Goal: Task Accomplishment & Management: Use online tool/utility

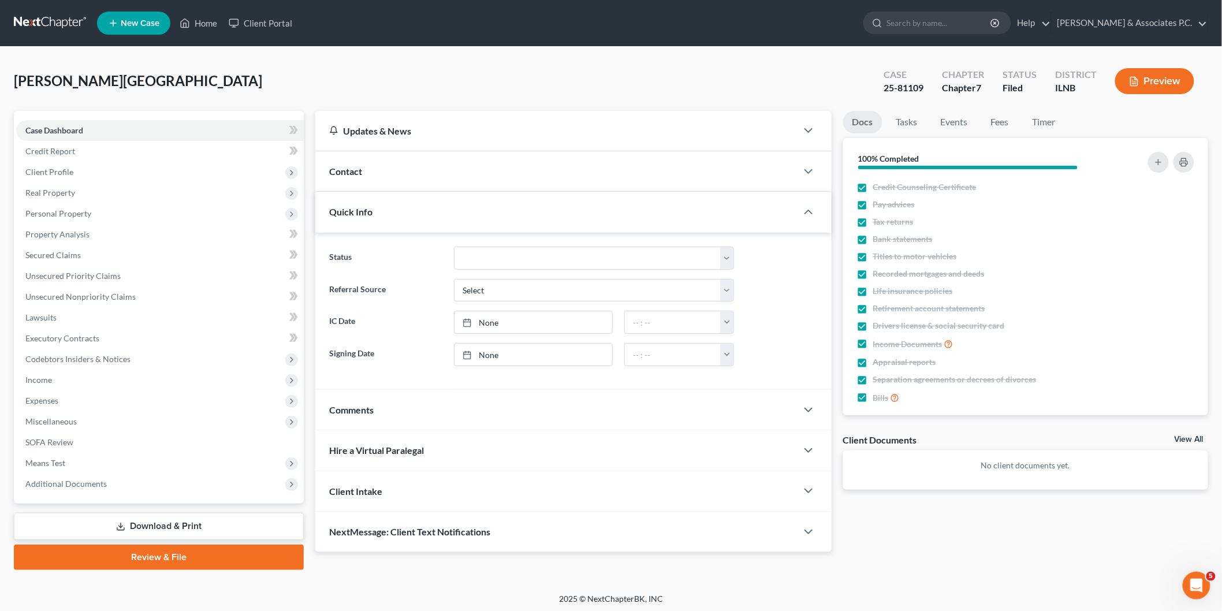
click at [40, 14] on link at bounding box center [51, 23] width 74 height 21
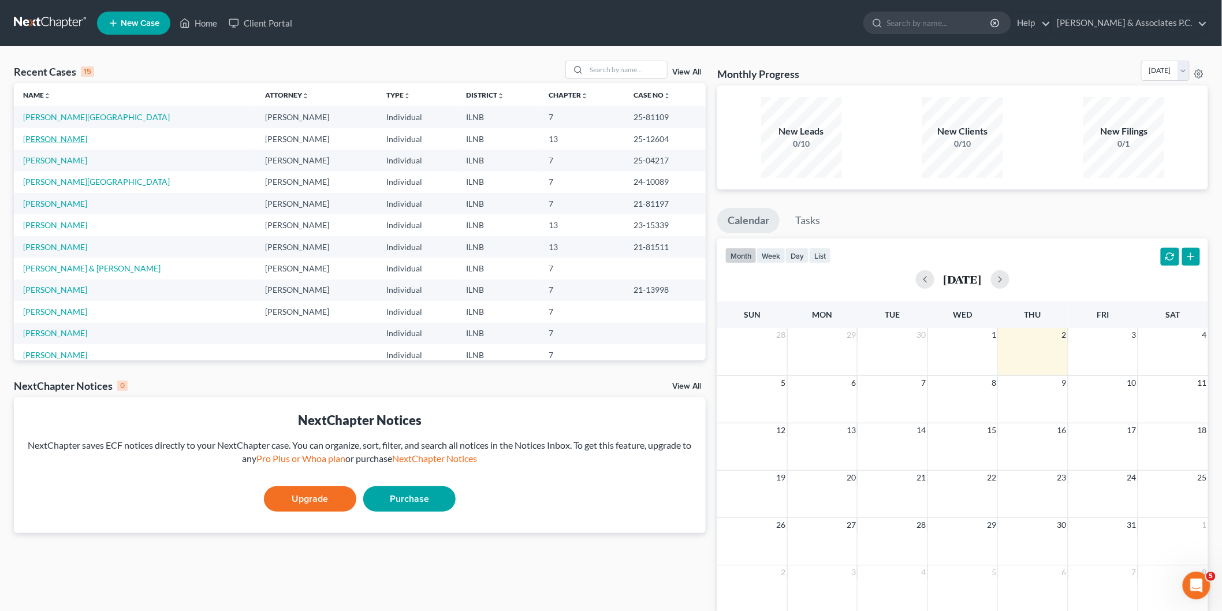
click at [53, 134] on link "[PERSON_NAME]" at bounding box center [55, 139] width 64 height 10
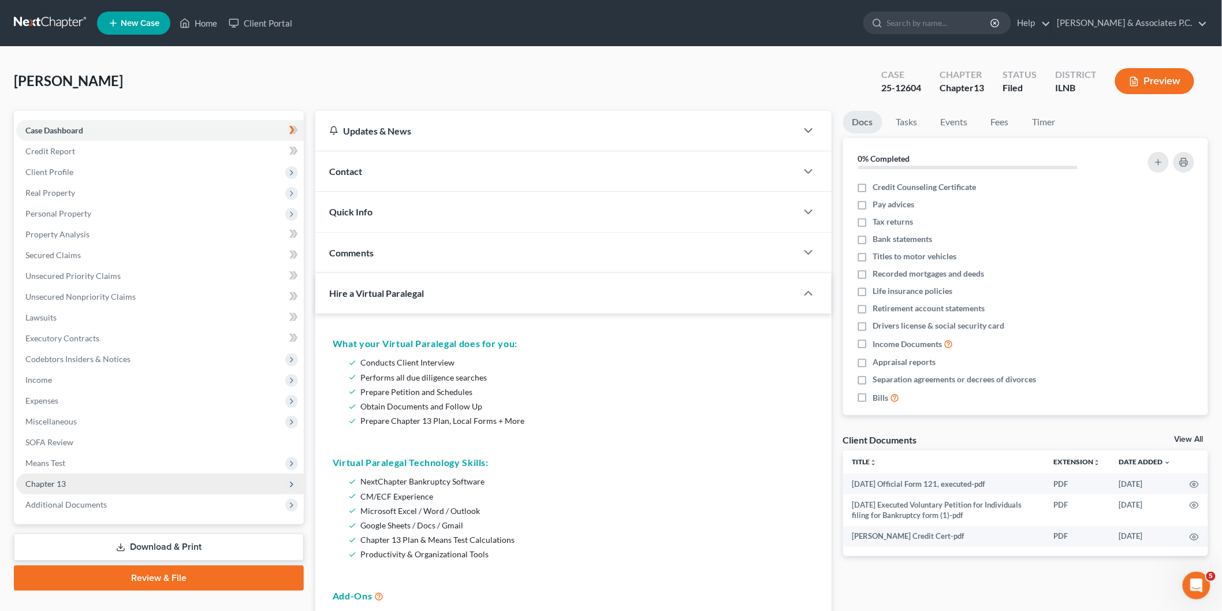
click at [61, 484] on span "Chapter 13" at bounding box center [45, 484] width 40 height 10
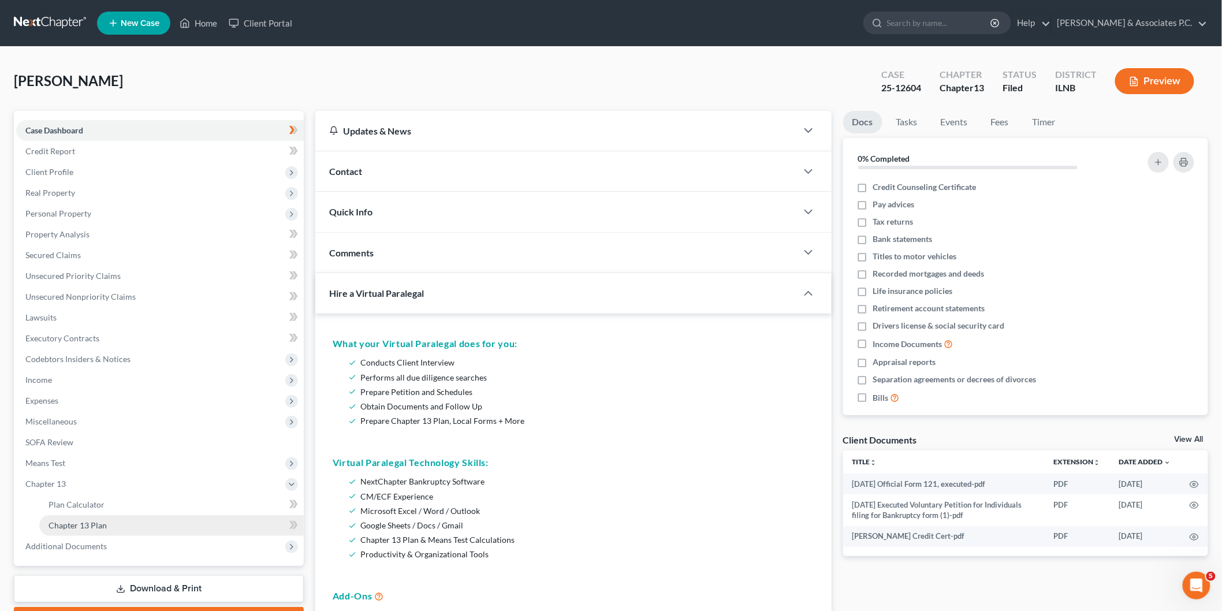
click at [117, 526] on link "Chapter 13 Plan" at bounding box center [171, 525] width 265 height 21
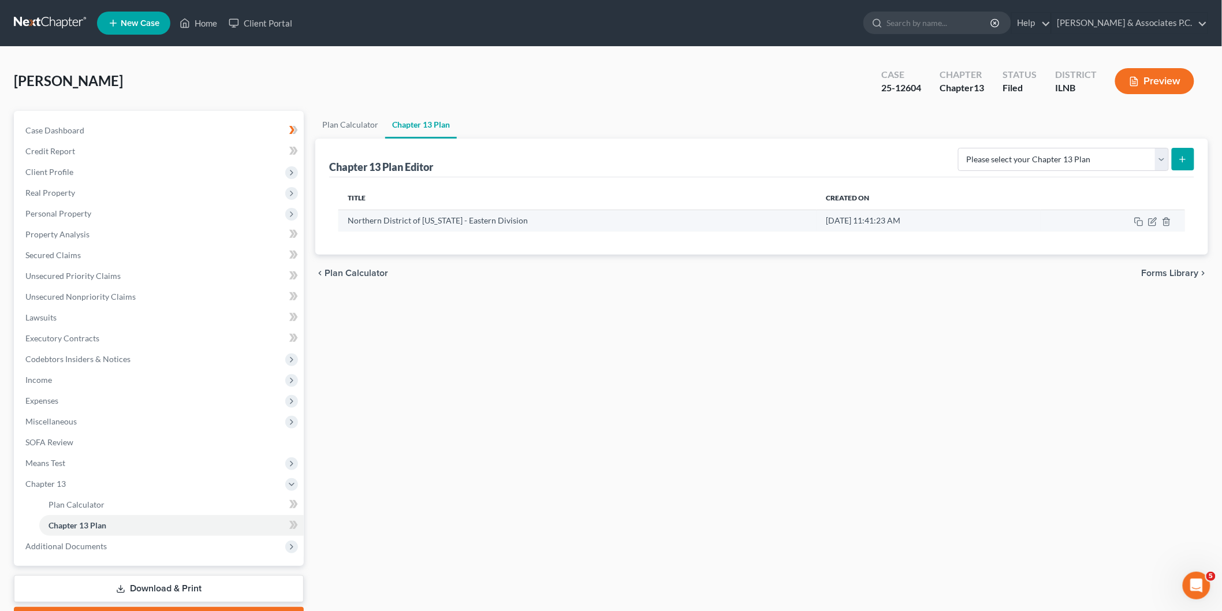
click at [1018, 218] on td "[DATE] 11:41:23 AM" at bounding box center [929, 221] width 224 height 22
click at [448, 226] on td "Northern District of [US_STATE] - Eastern Division" at bounding box center [578, 221] width 478 height 22
click at [1152, 222] on icon "button" at bounding box center [1153, 220] width 5 height 5
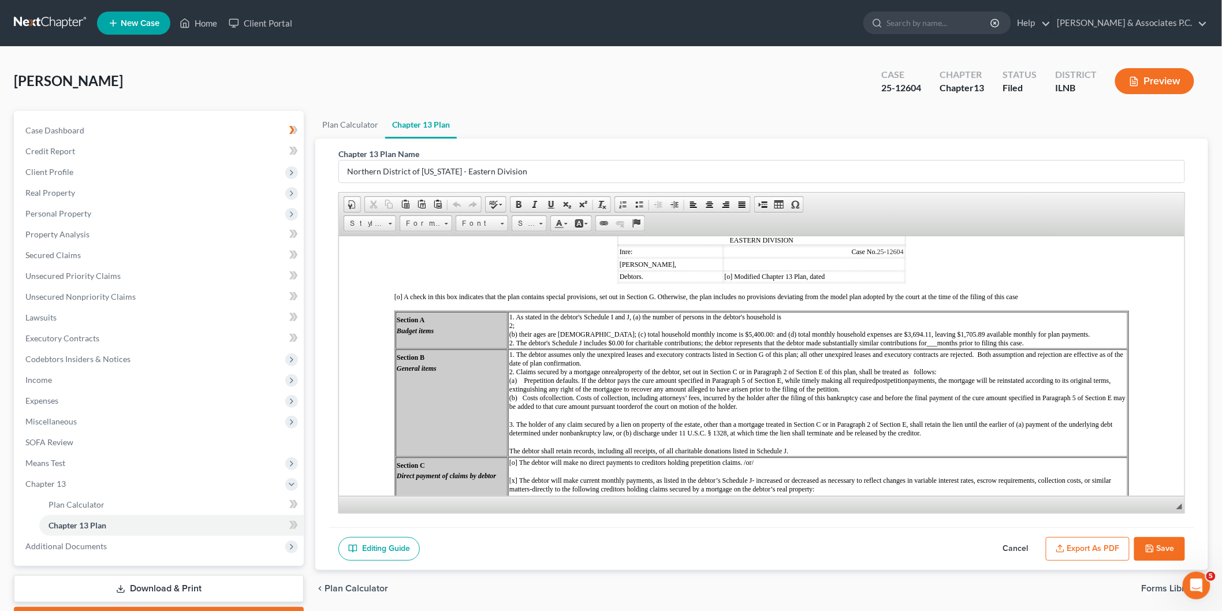
scroll to position [128, 0]
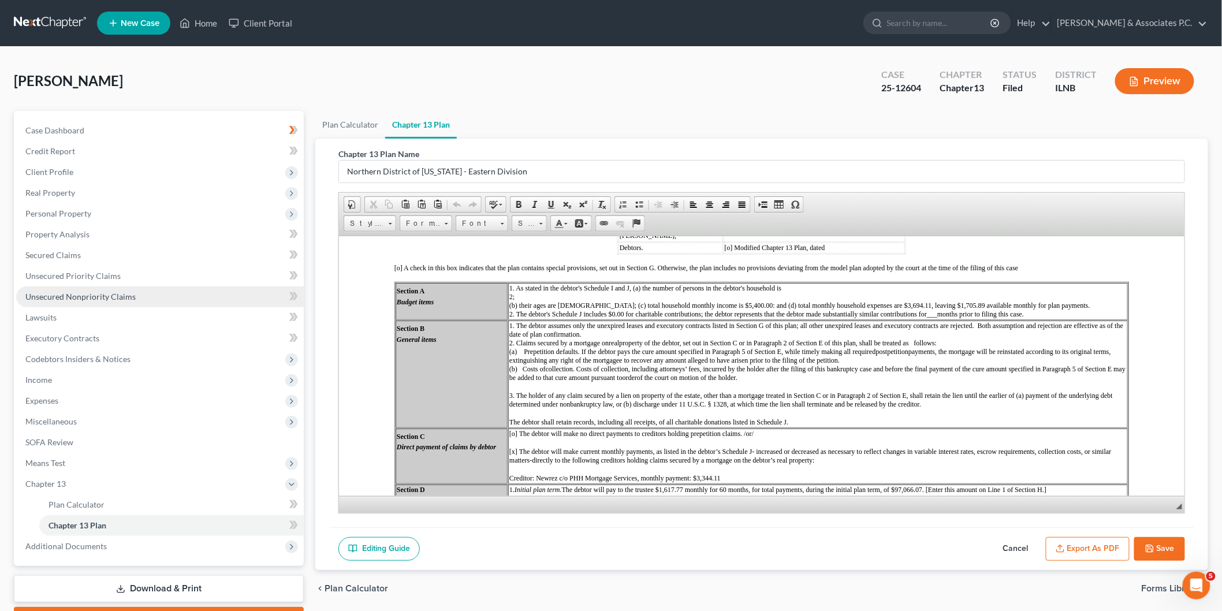
click at [72, 293] on span "Unsecured Nonpriority Claims" at bounding box center [80, 297] width 110 height 10
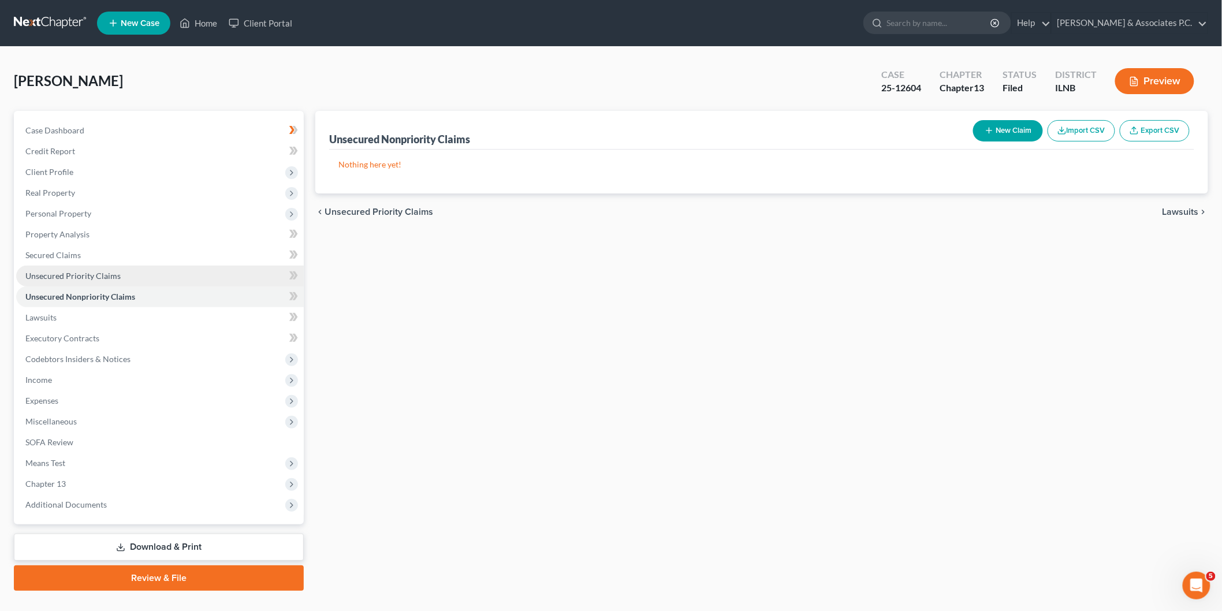
click at [75, 266] on link "Unsecured Priority Claims" at bounding box center [160, 276] width 288 height 21
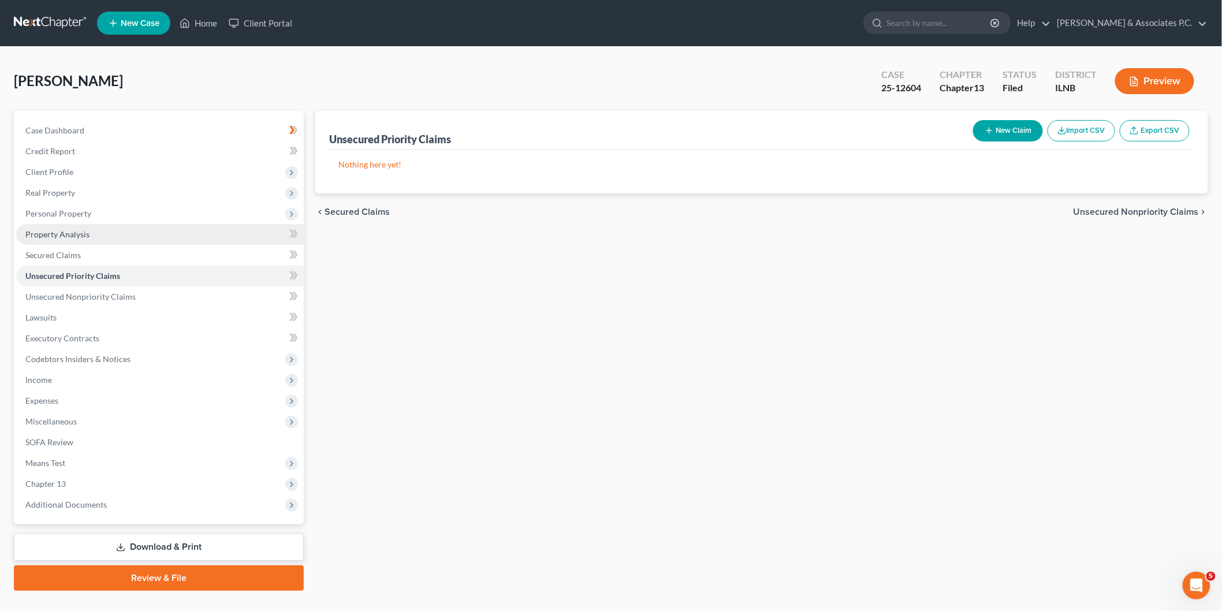
click at [82, 241] on link "Property Analysis" at bounding box center [160, 234] width 288 height 21
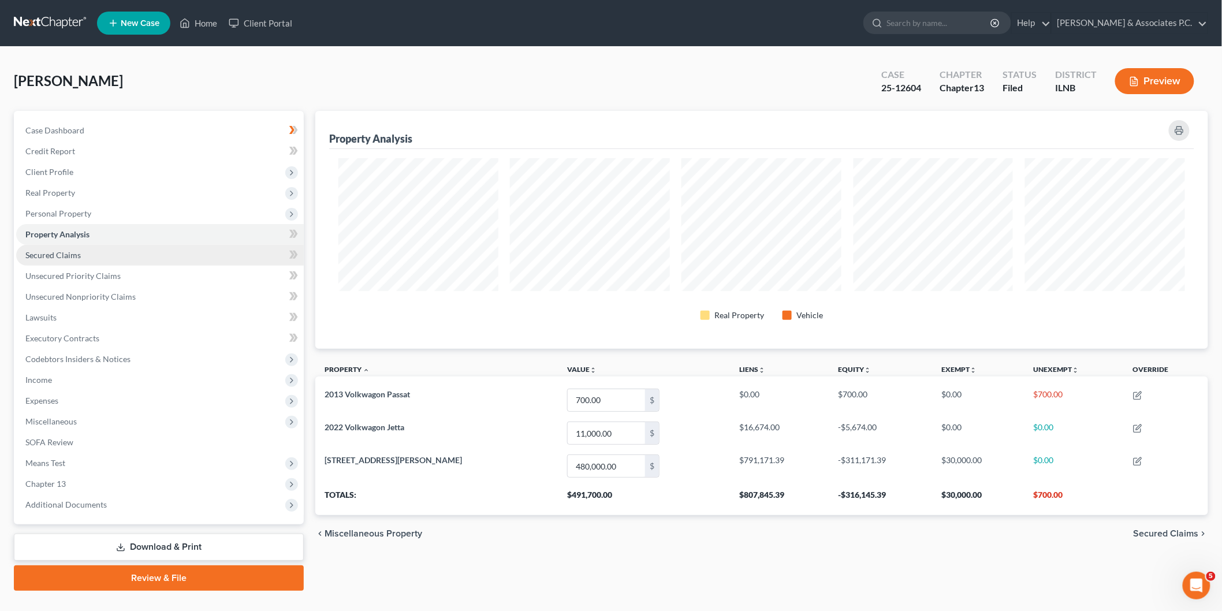
scroll to position [238, 893]
click at [67, 261] on link "Secured Claims" at bounding box center [160, 255] width 288 height 21
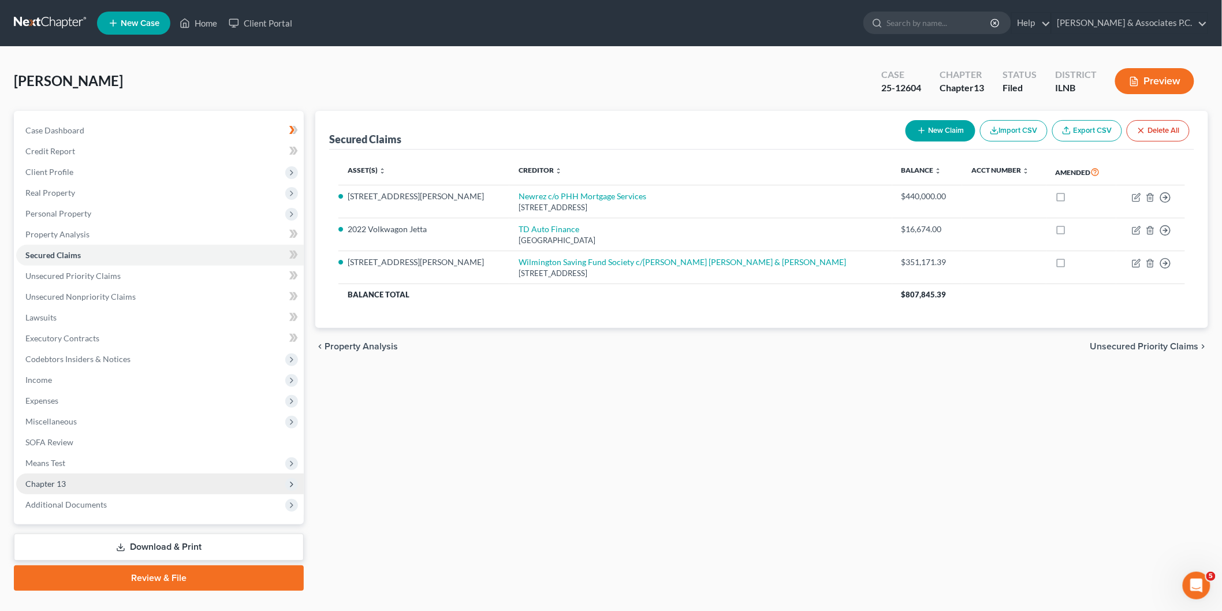
click at [50, 489] on span "Chapter 13" at bounding box center [160, 484] width 288 height 21
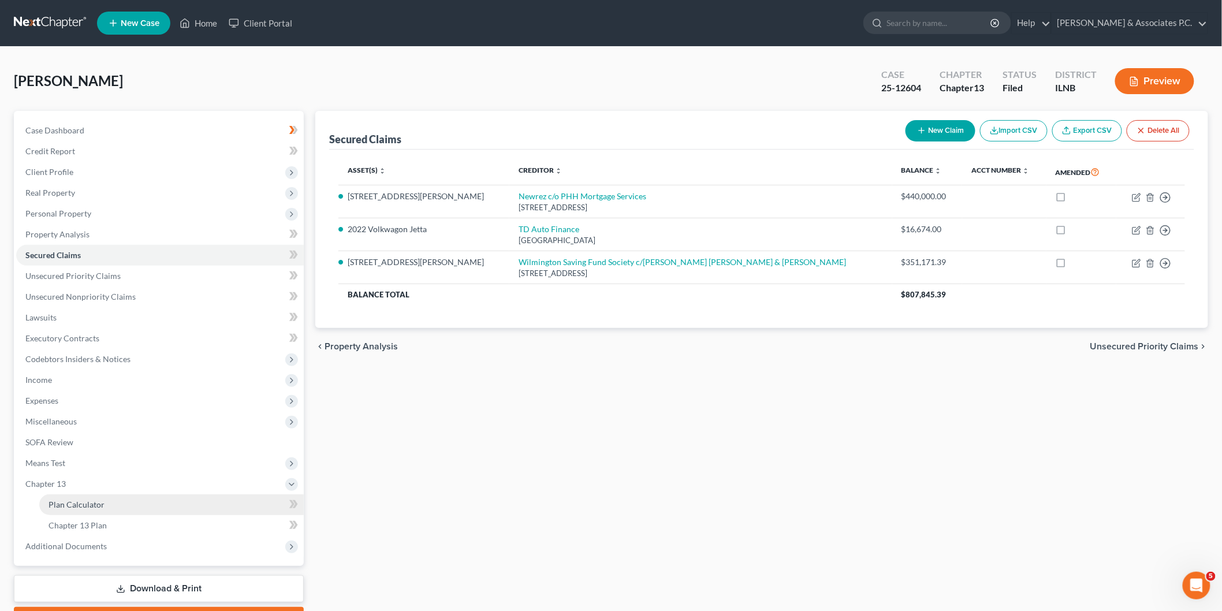
click at [54, 504] on span "Plan Calculator" at bounding box center [77, 505] width 56 height 10
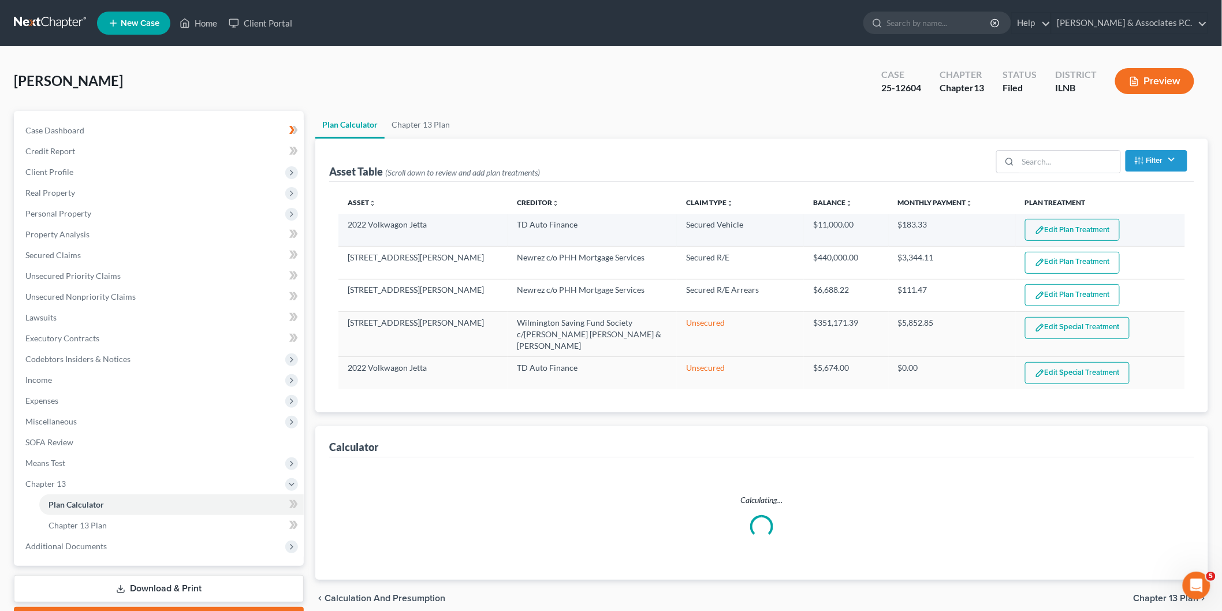
select select "59"
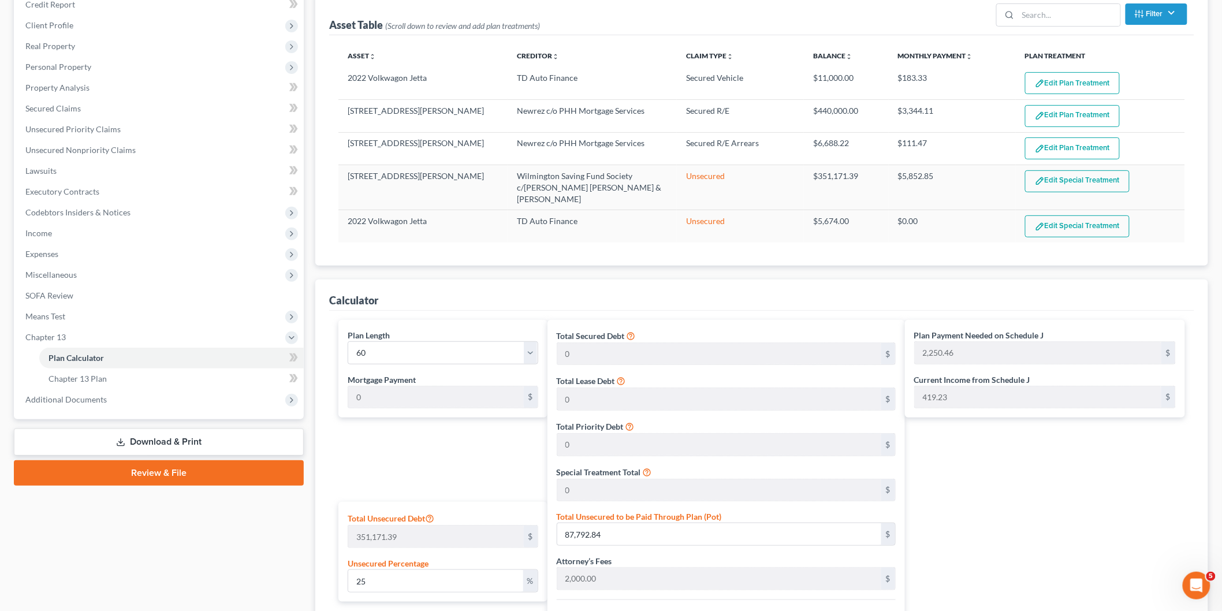
scroll to position [25, 0]
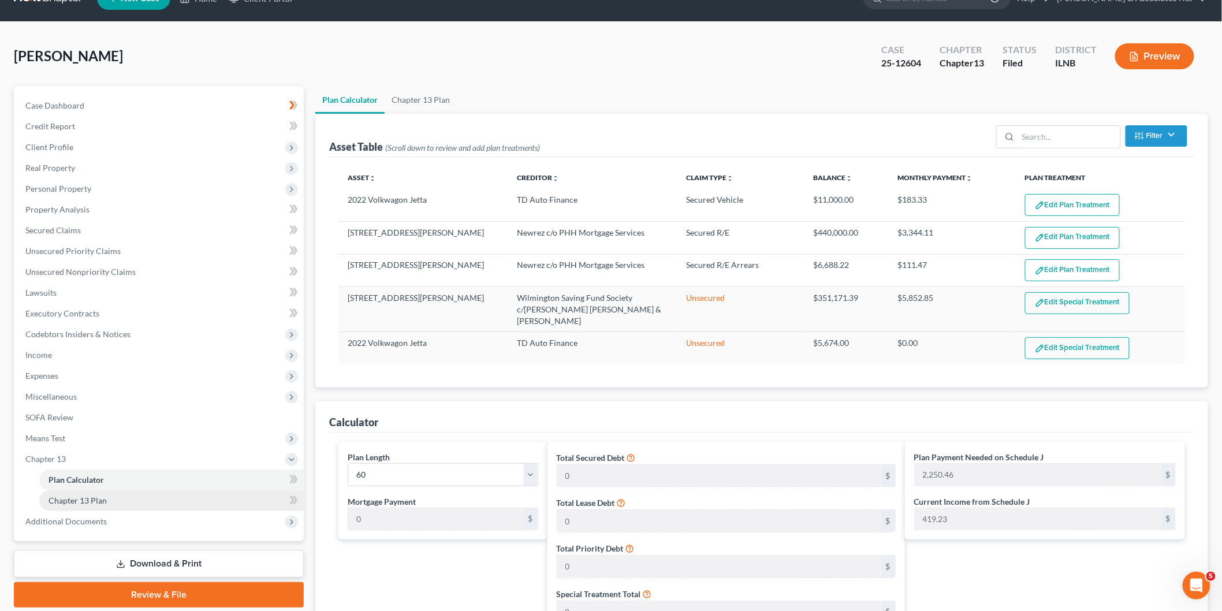
click at [95, 501] on span "Chapter 13 Plan" at bounding box center [78, 501] width 58 height 10
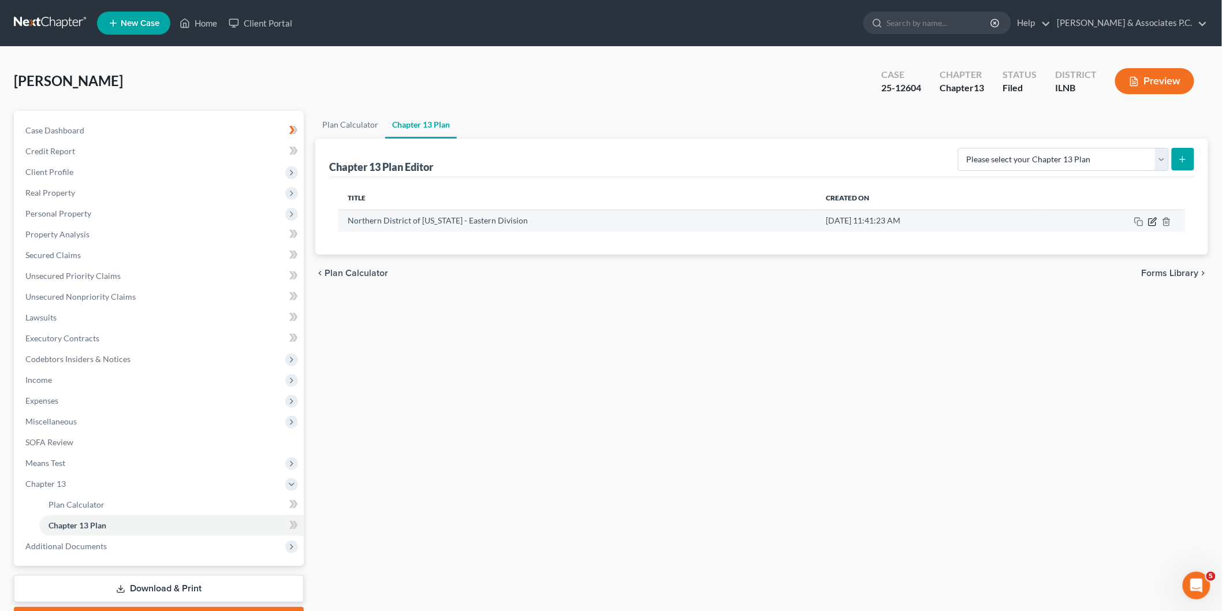
click at [1158, 225] on icon "button" at bounding box center [1153, 221] width 9 height 9
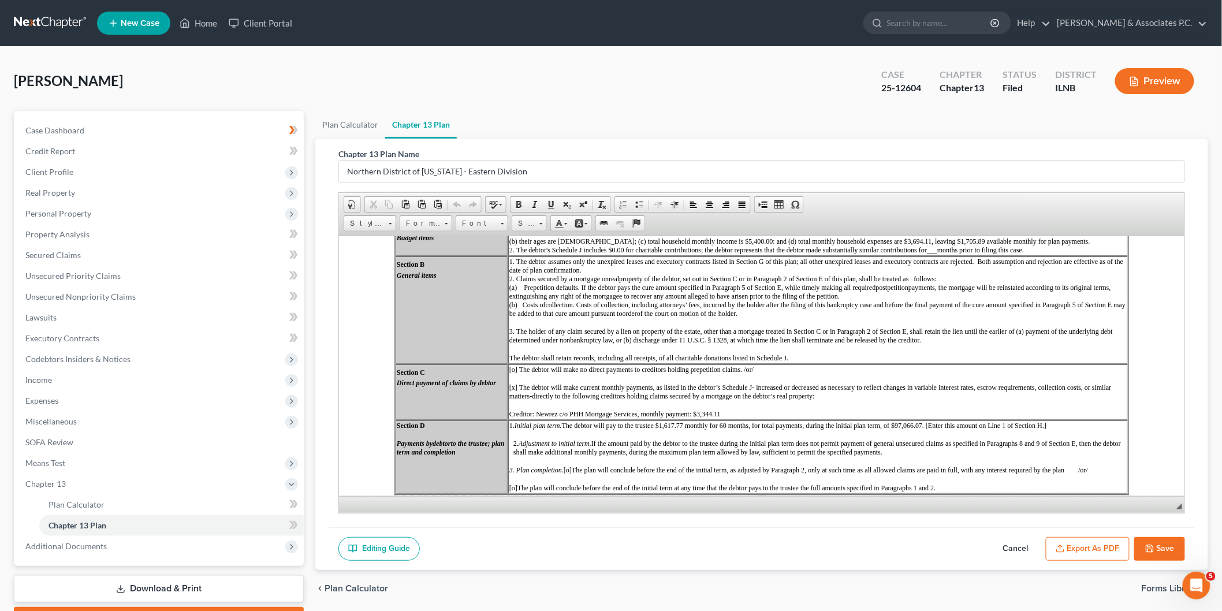
scroll to position [257, 0]
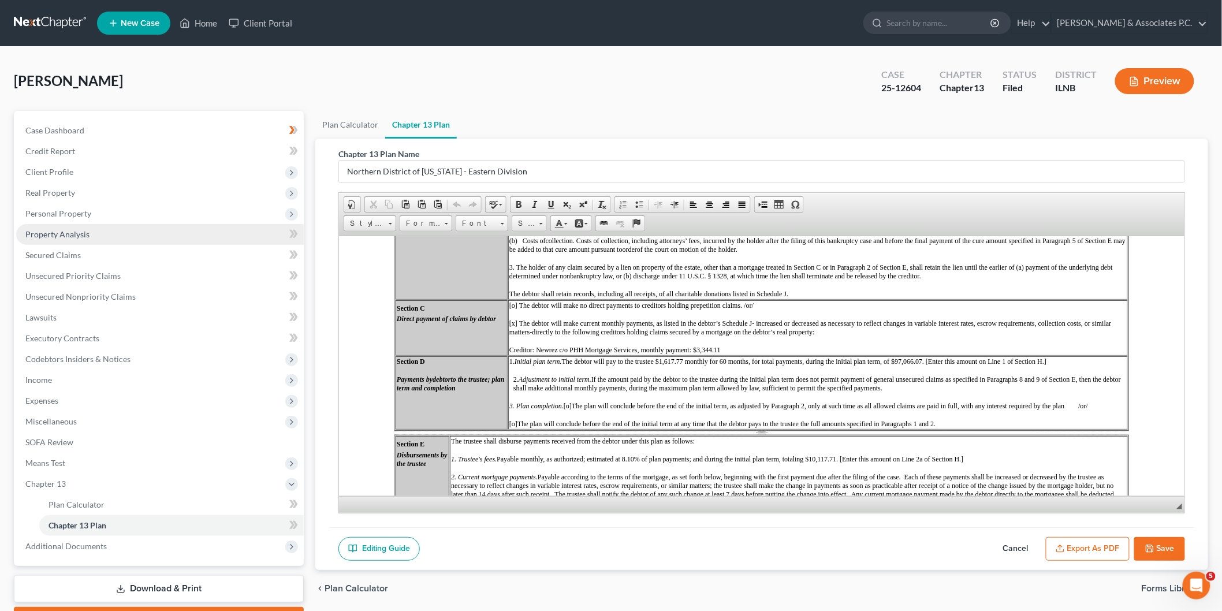
click at [76, 231] on span "Property Analysis" at bounding box center [57, 234] width 64 height 10
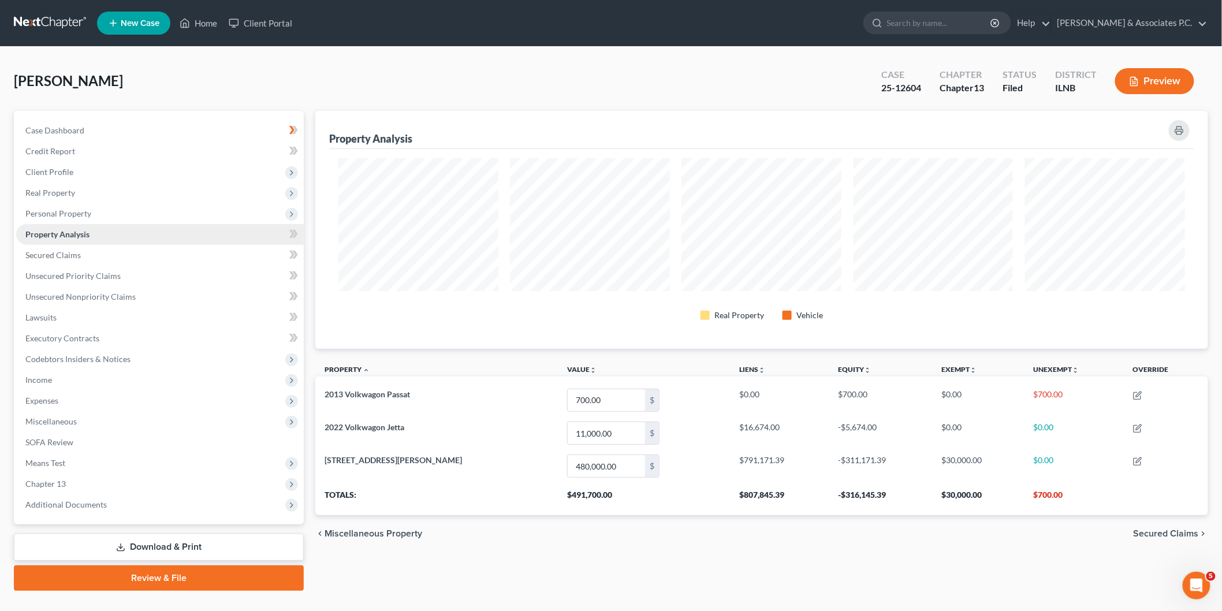
scroll to position [238, 893]
click at [64, 173] on span "Client Profile" at bounding box center [49, 172] width 48 height 10
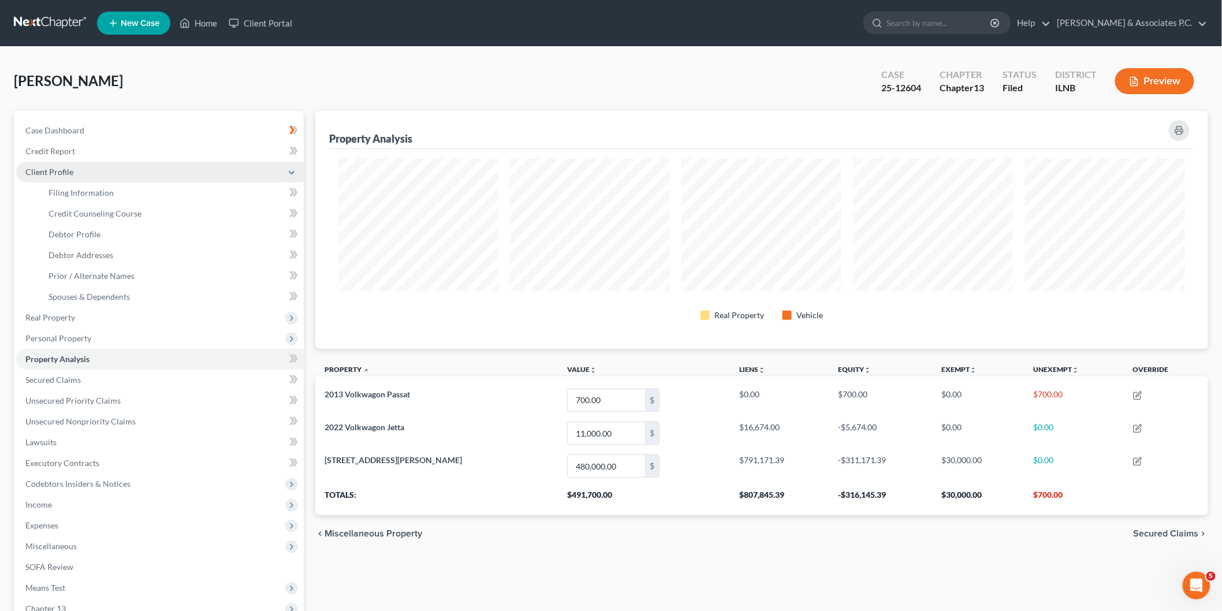
click at [64, 173] on span "Client Profile" at bounding box center [49, 172] width 48 height 10
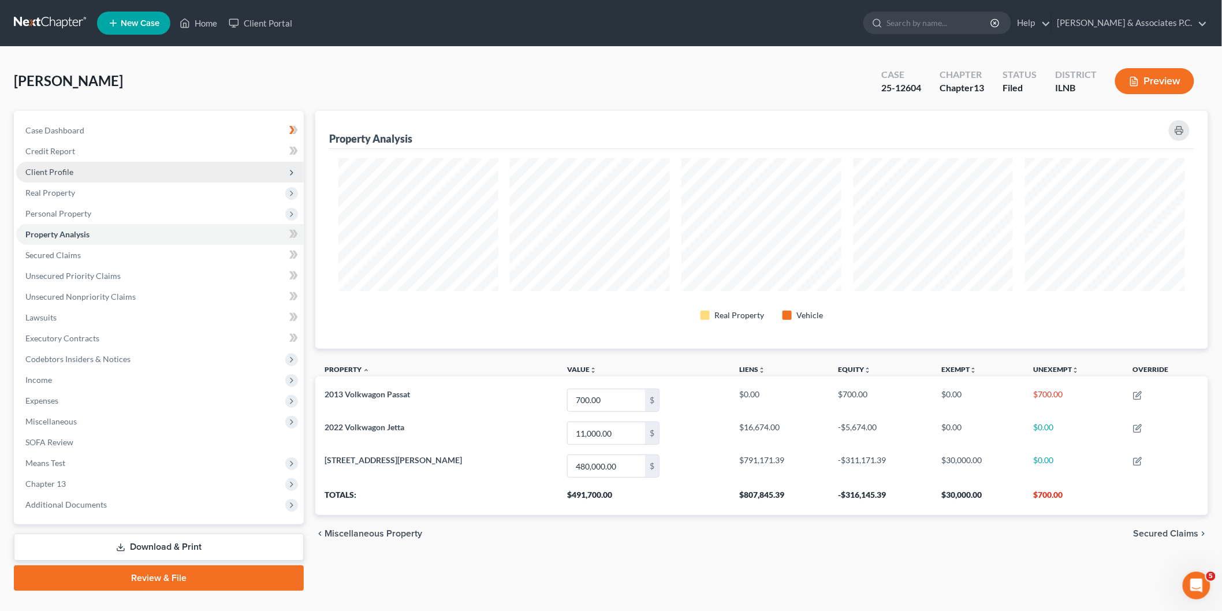
click at [94, 169] on span "Client Profile" at bounding box center [160, 172] width 288 height 21
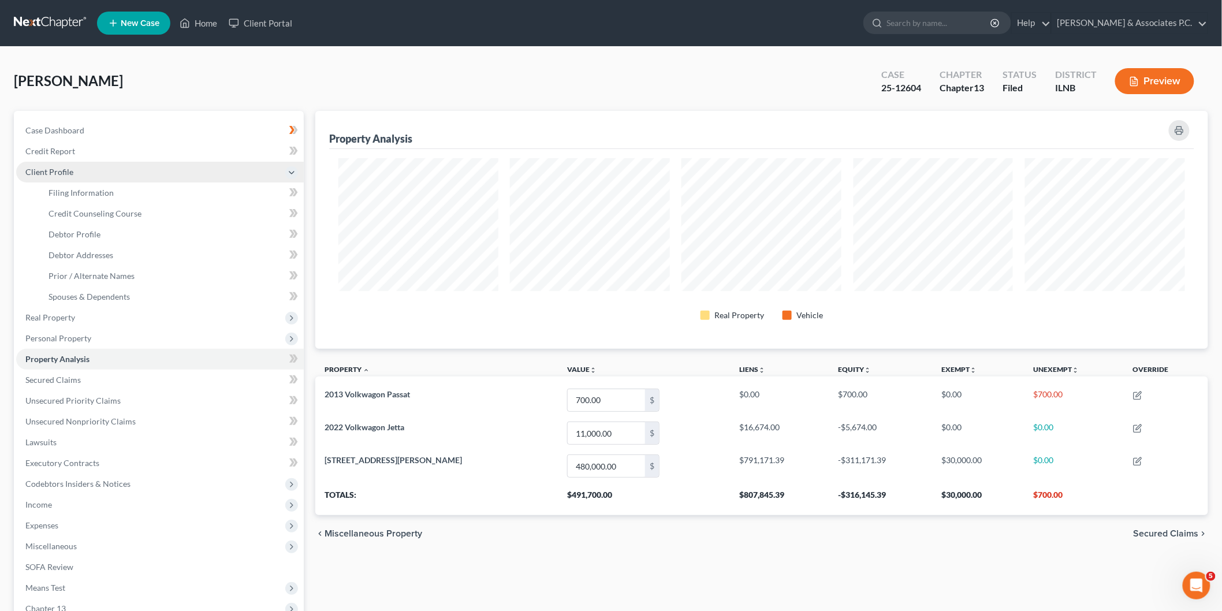
click at [120, 168] on span "Client Profile" at bounding box center [160, 172] width 288 height 21
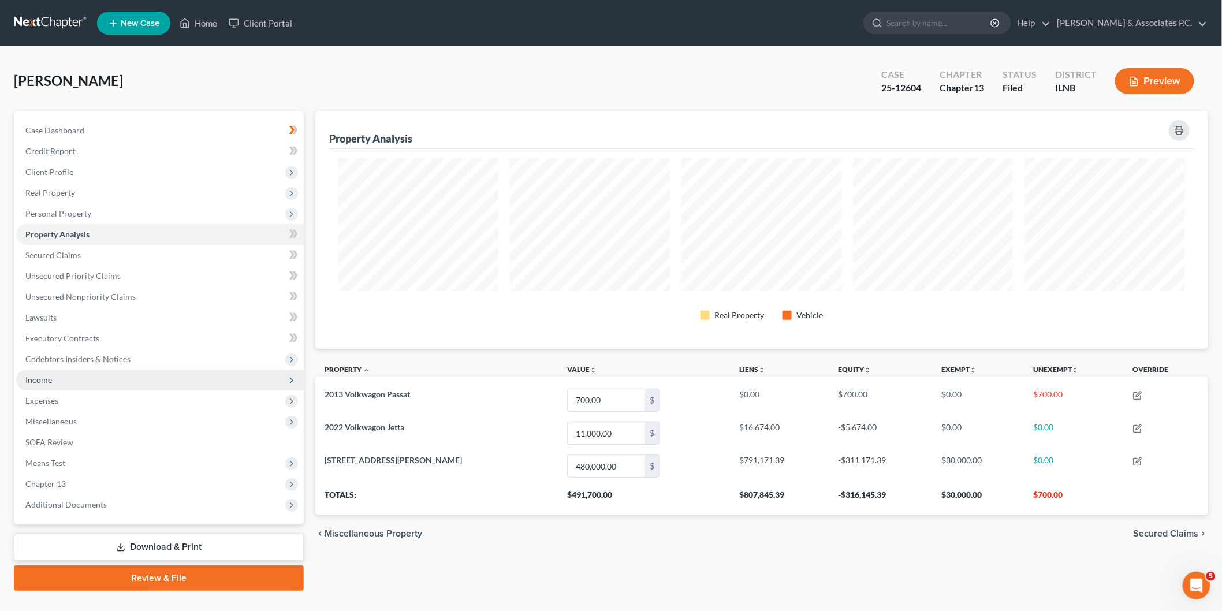
click at [66, 380] on span "Income" at bounding box center [160, 380] width 288 height 21
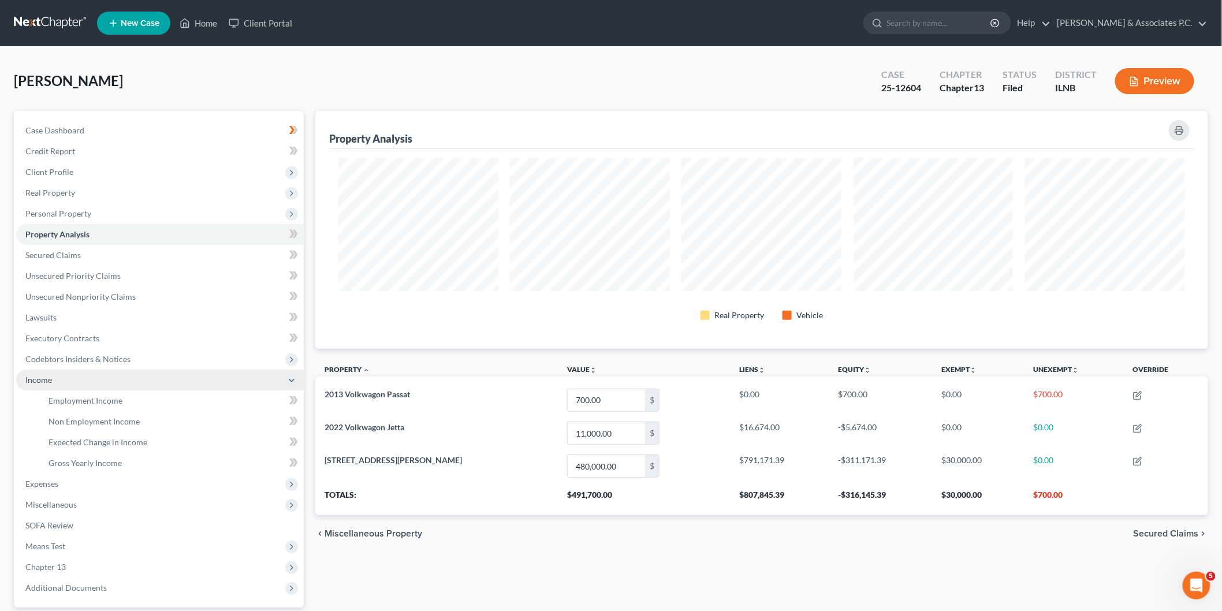
click at [38, 379] on span "Income" at bounding box center [38, 380] width 27 height 10
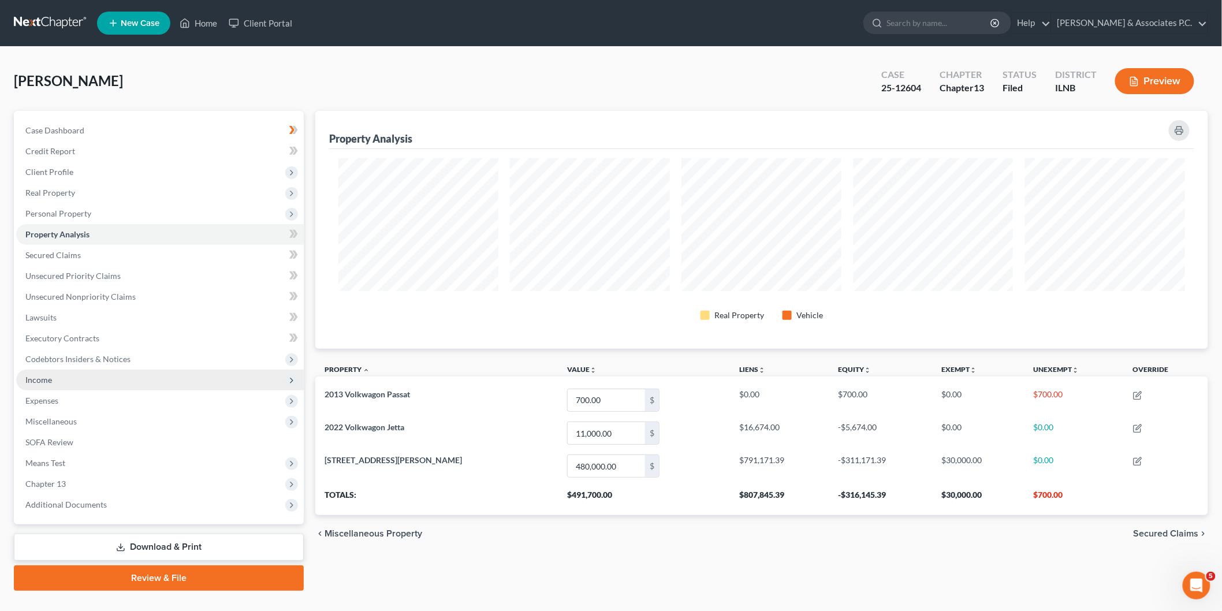
click at [38, 379] on span "Income" at bounding box center [38, 380] width 27 height 10
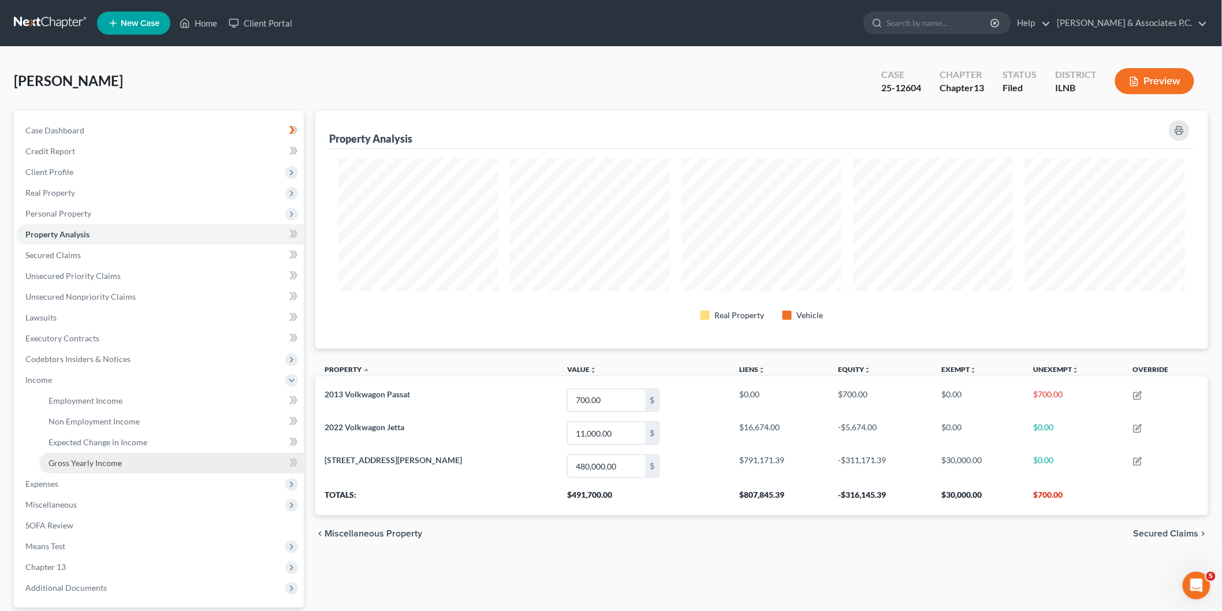
click at [97, 461] on span "Gross Yearly Income" at bounding box center [85, 463] width 73 height 10
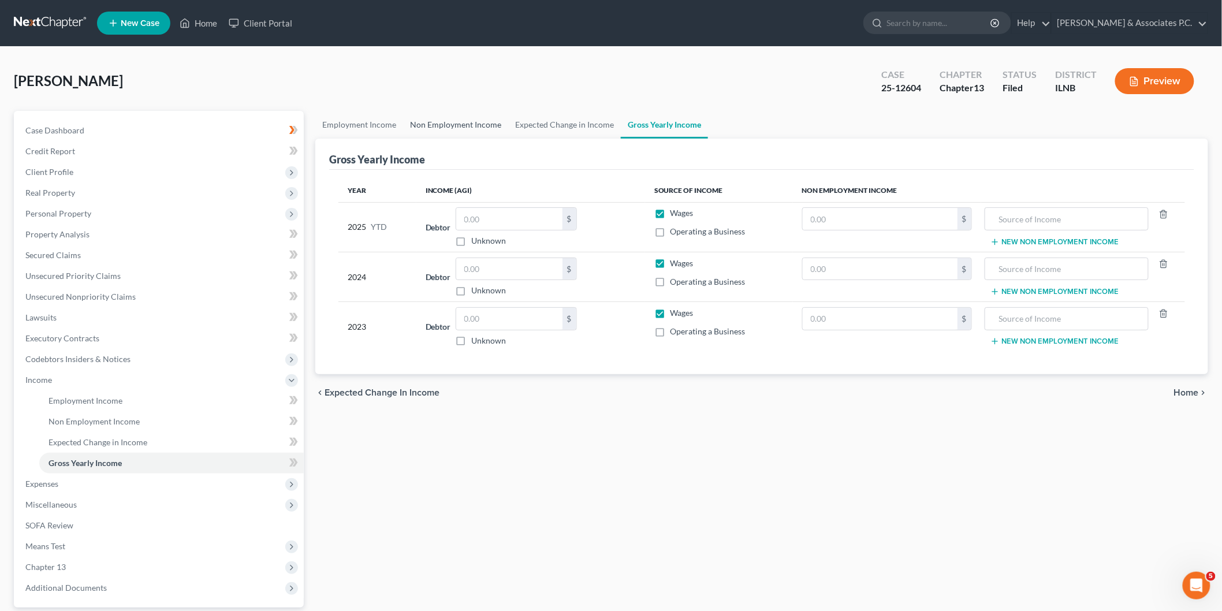
click at [426, 125] on link "Non Employment Income" at bounding box center [455, 125] width 105 height 28
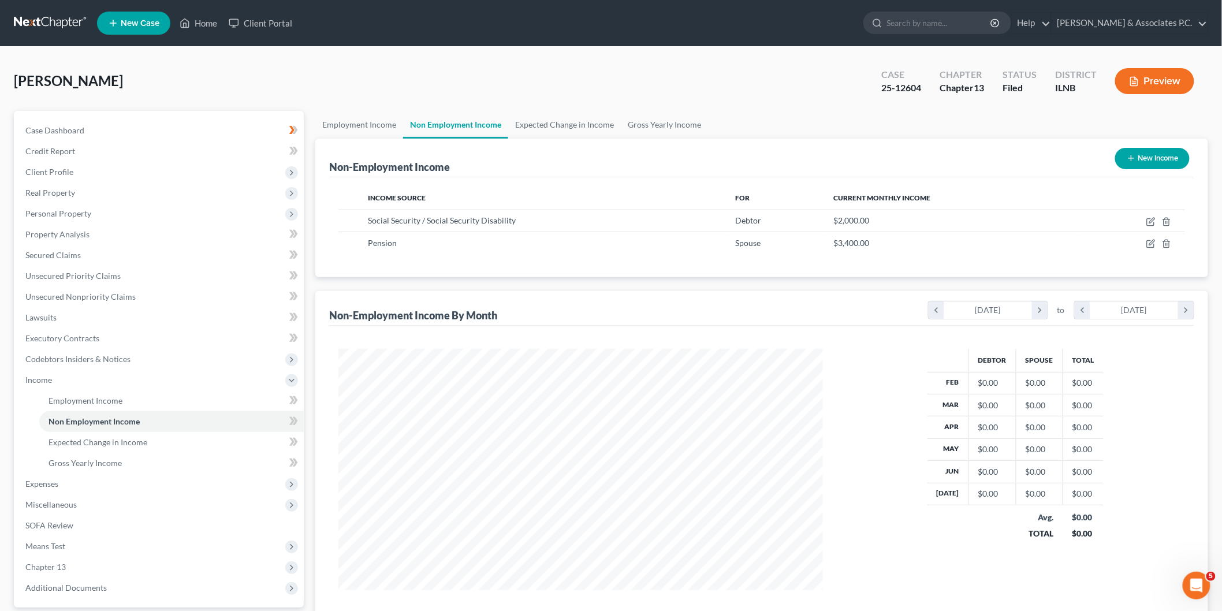
scroll to position [241, 507]
click at [361, 126] on link "Employment Income" at bounding box center [359, 125] width 88 height 28
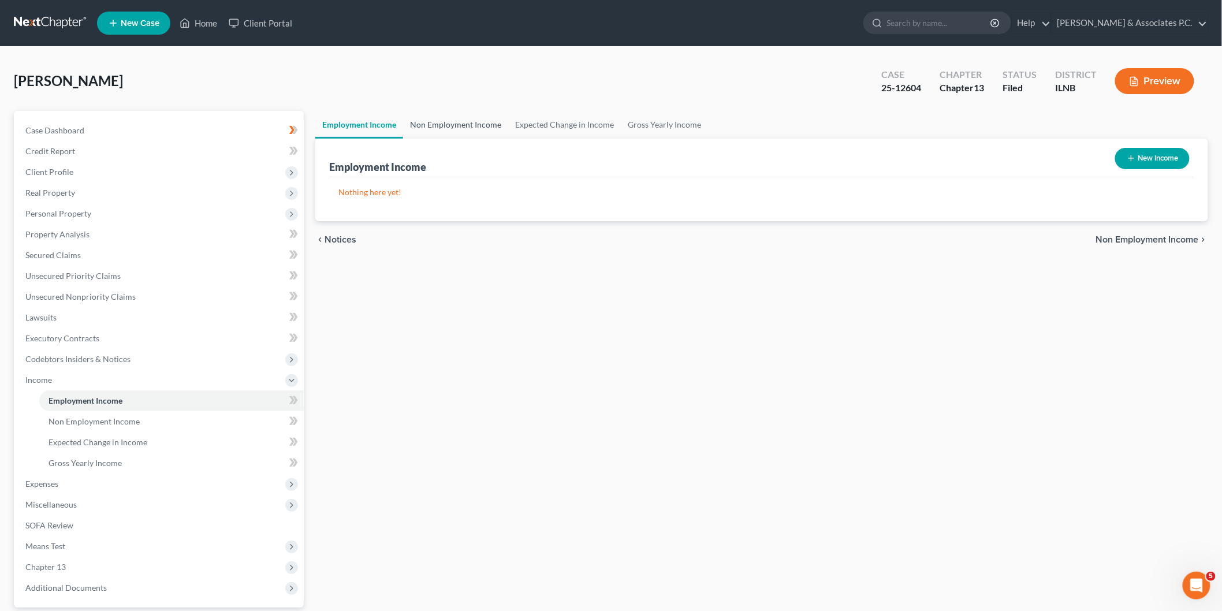
click at [468, 122] on link "Non Employment Income" at bounding box center [455, 125] width 105 height 28
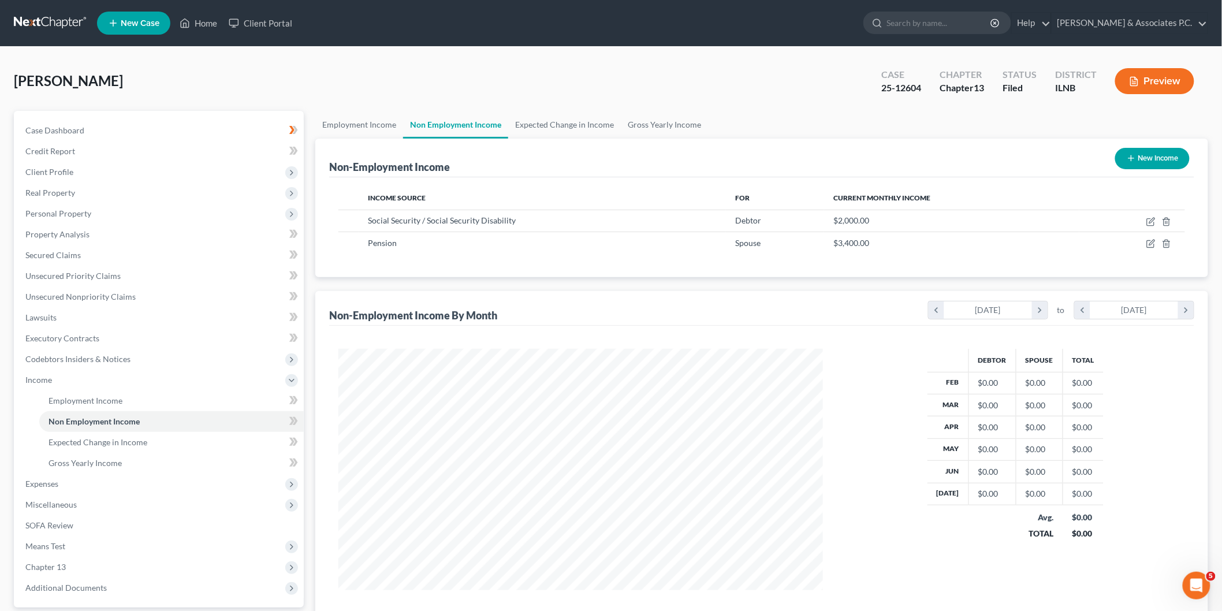
scroll to position [241, 507]
drag, startPoint x: 864, startPoint y: 243, endPoint x: 819, endPoint y: 240, distance: 45.7
click at [819, 240] on tr "Pension Spouse $3,400.00" at bounding box center [762, 243] width 847 height 22
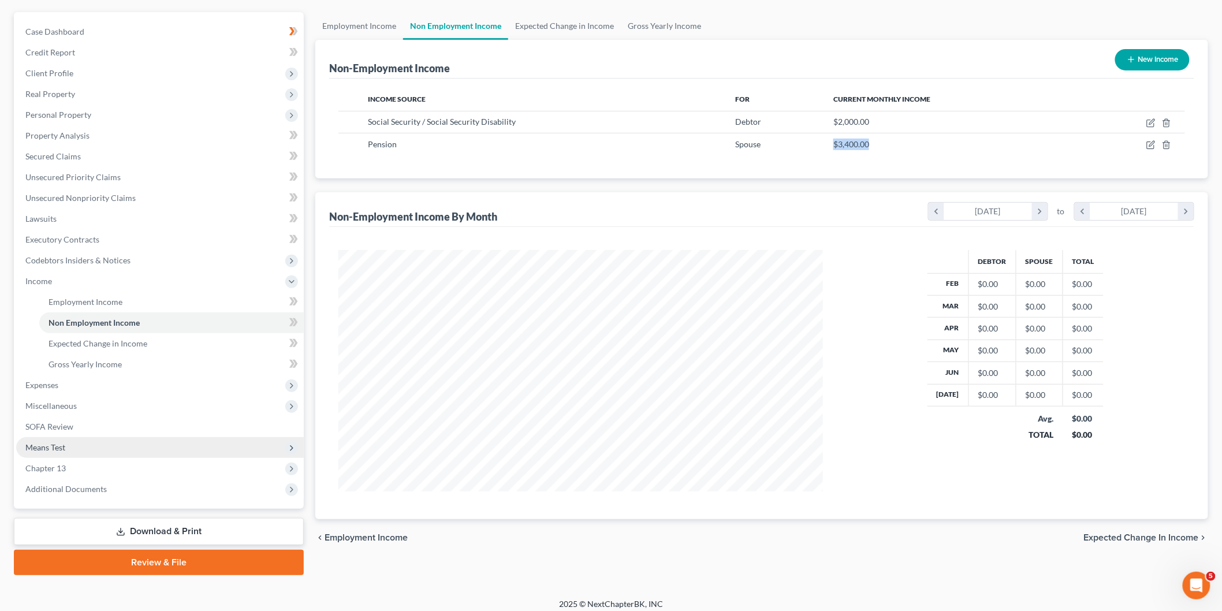
scroll to position [105, 0]
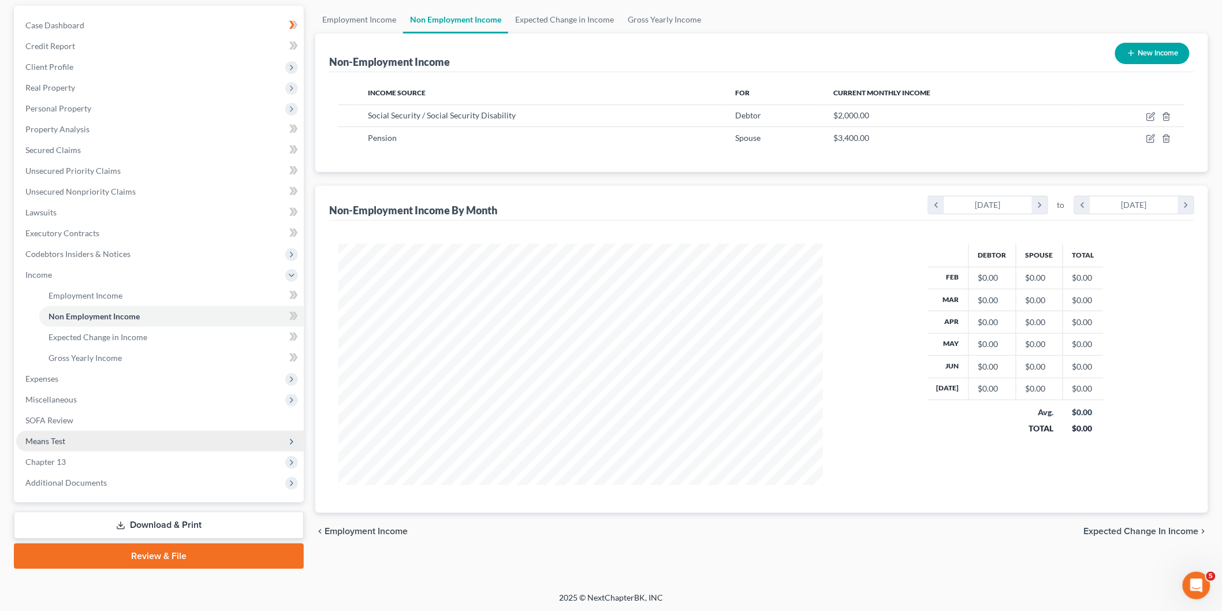
click at [114, 448] on span "Means Test" at bounding box center [160, 441] width 288 height 21
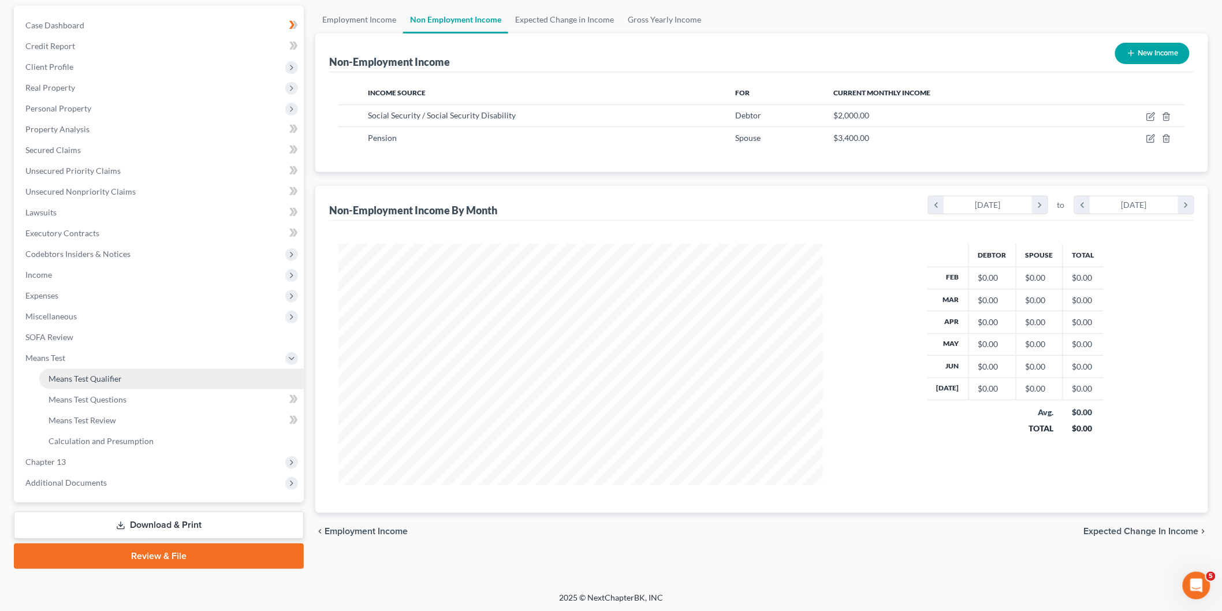
click at [94, 376] on span "Means Test Qualifier" at bounding box center [85, 379] width 73 height 10
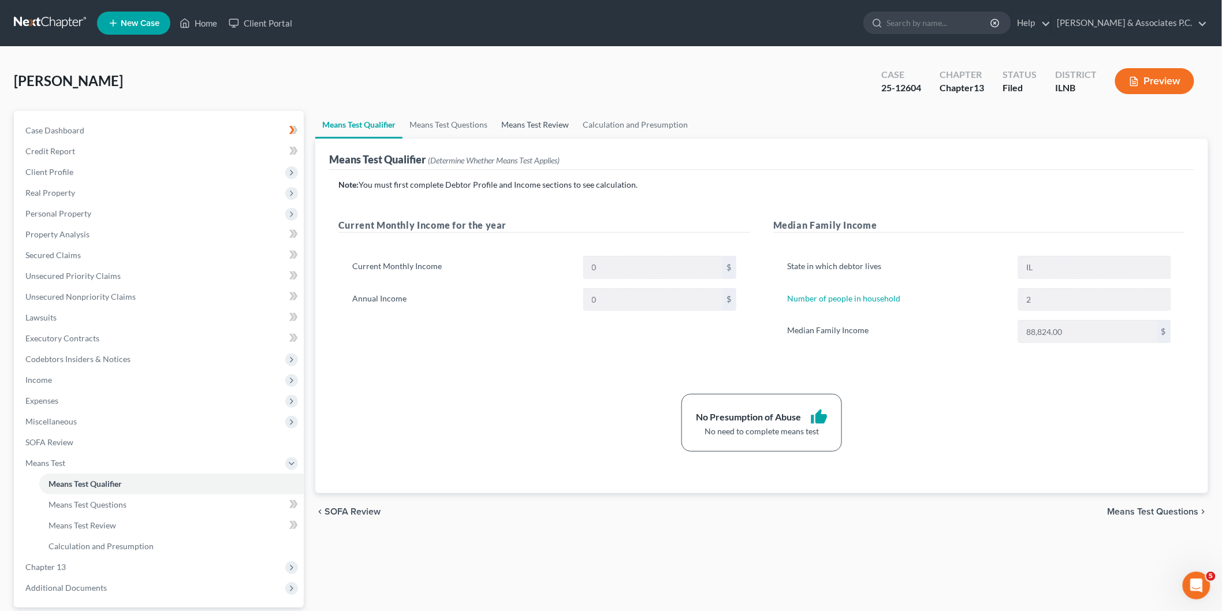
click at [567, 132] on link "Means Test Review" at bounding box center [535, 125] width 81 height 28
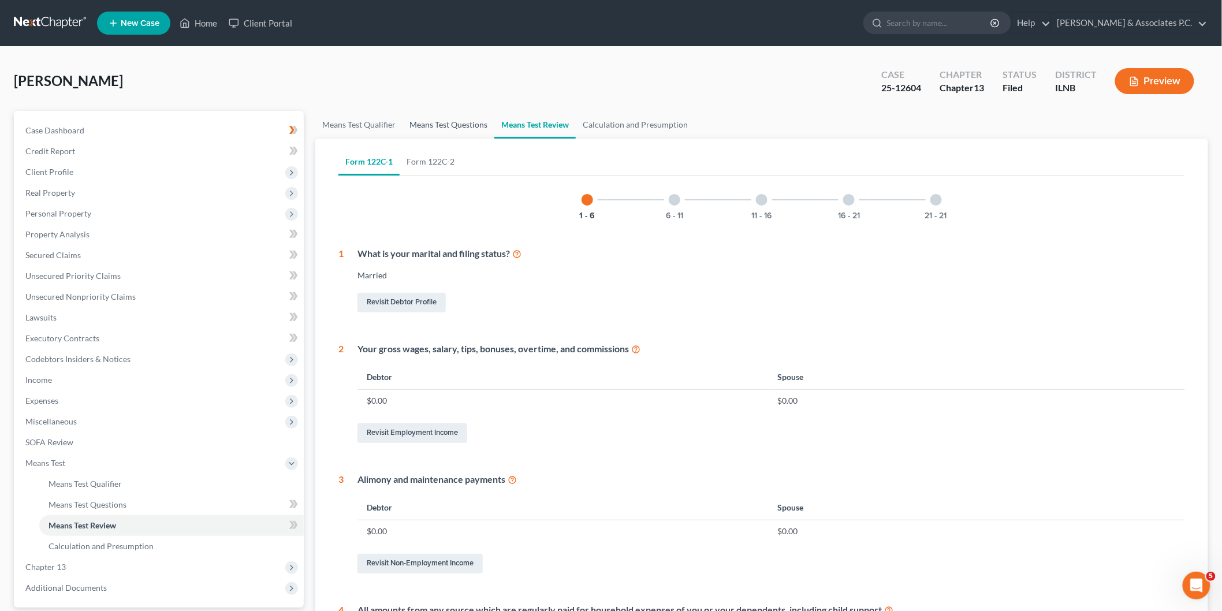
click at [459, 120] on link "Means Test Questions" at bounding box center [449, 125] width 92 height 28
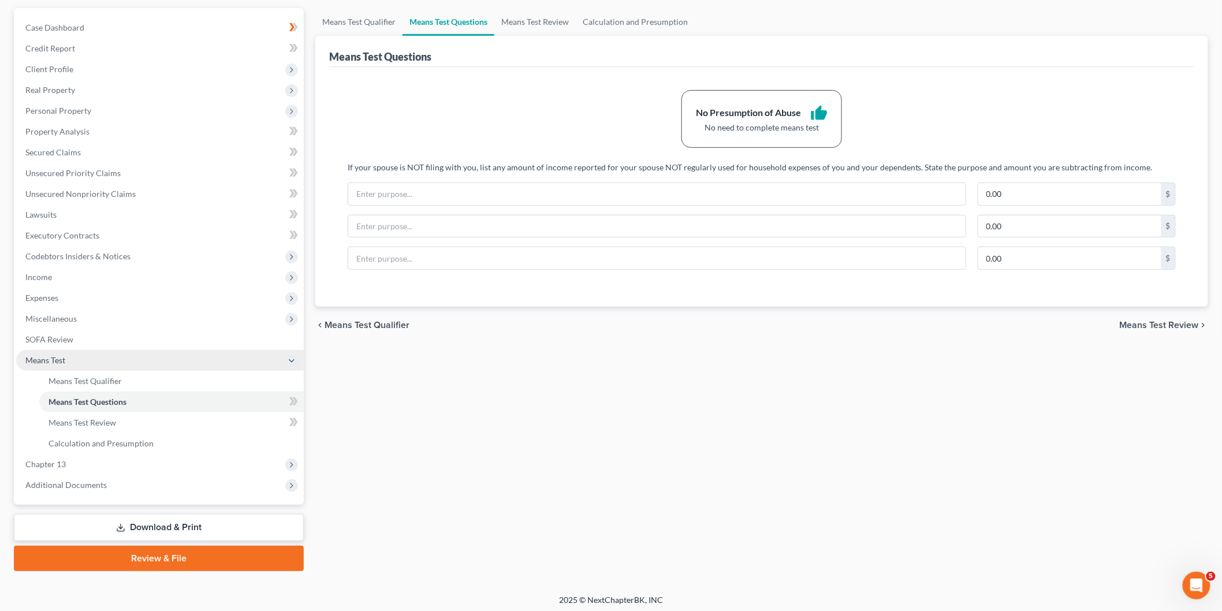
scroll to position [105, 0]
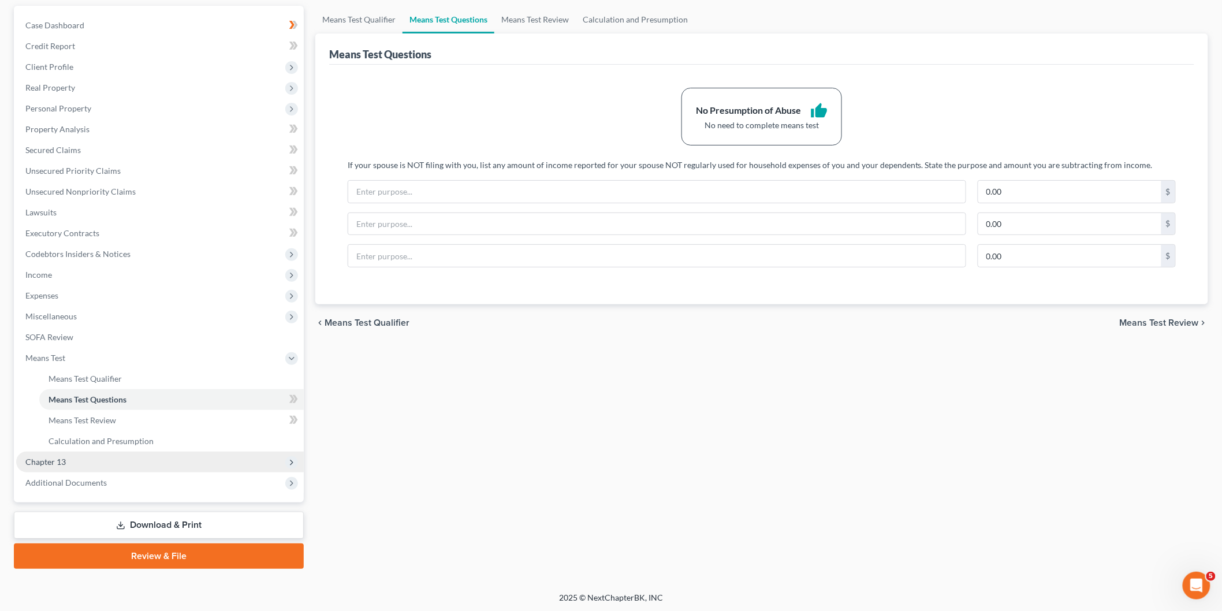
click at [72, 464] on span "Chapter 13" at bounding box center [160, 462] width 288 height 21
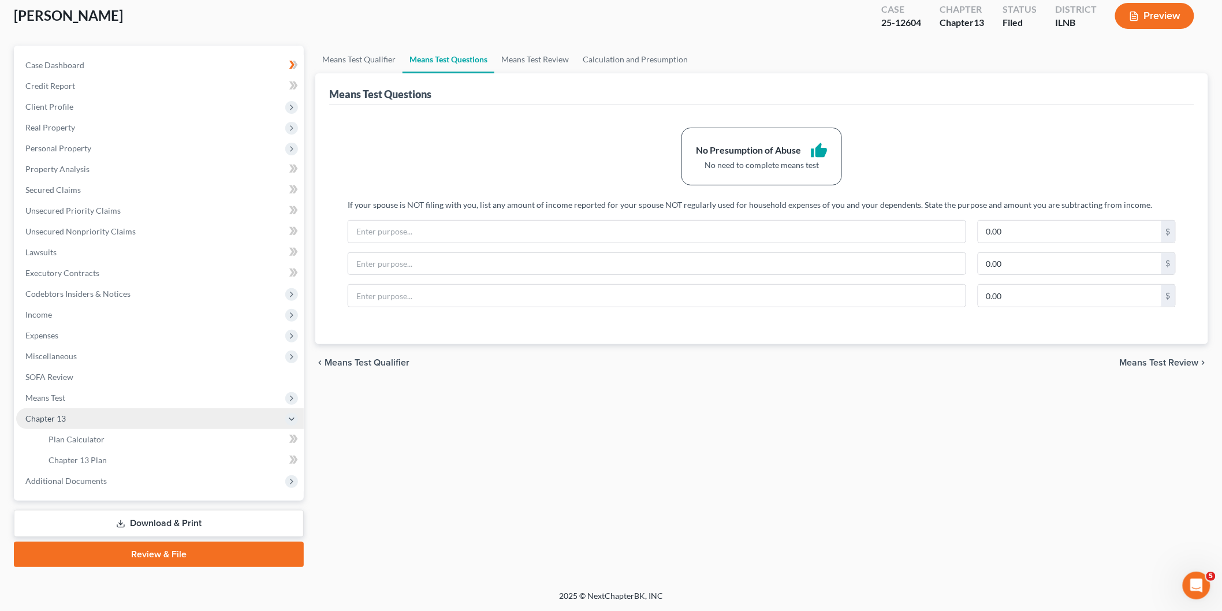
scroll to position [64, 0]
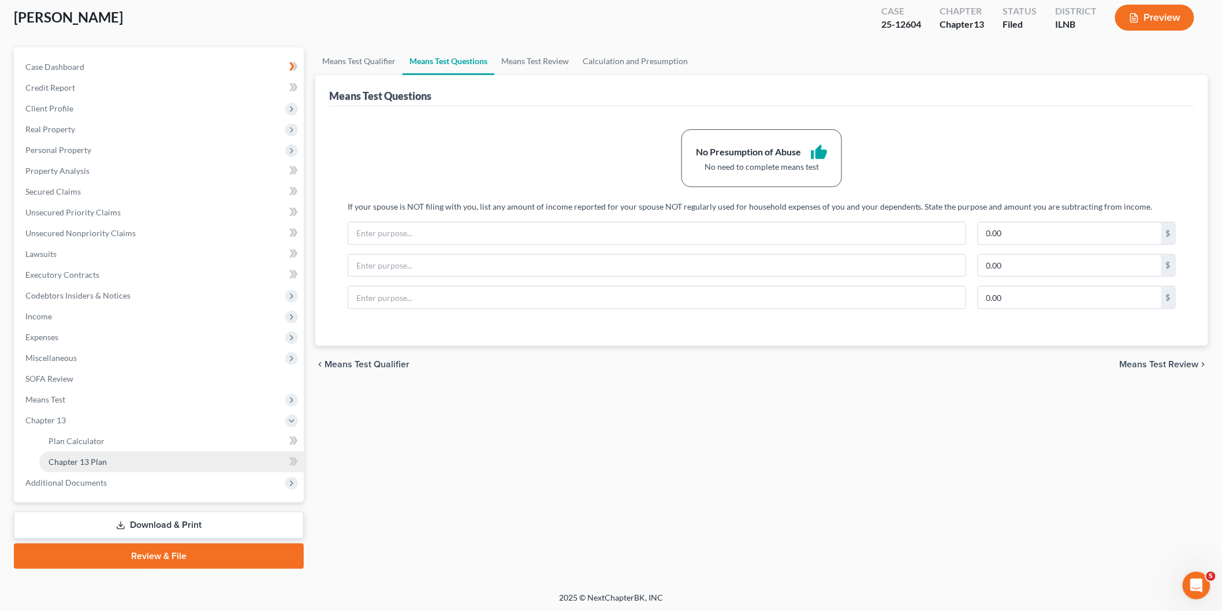
click at [104, 468] on link "Chapter 13 Plan" at bounding box center [171, 462] width 265 height 21
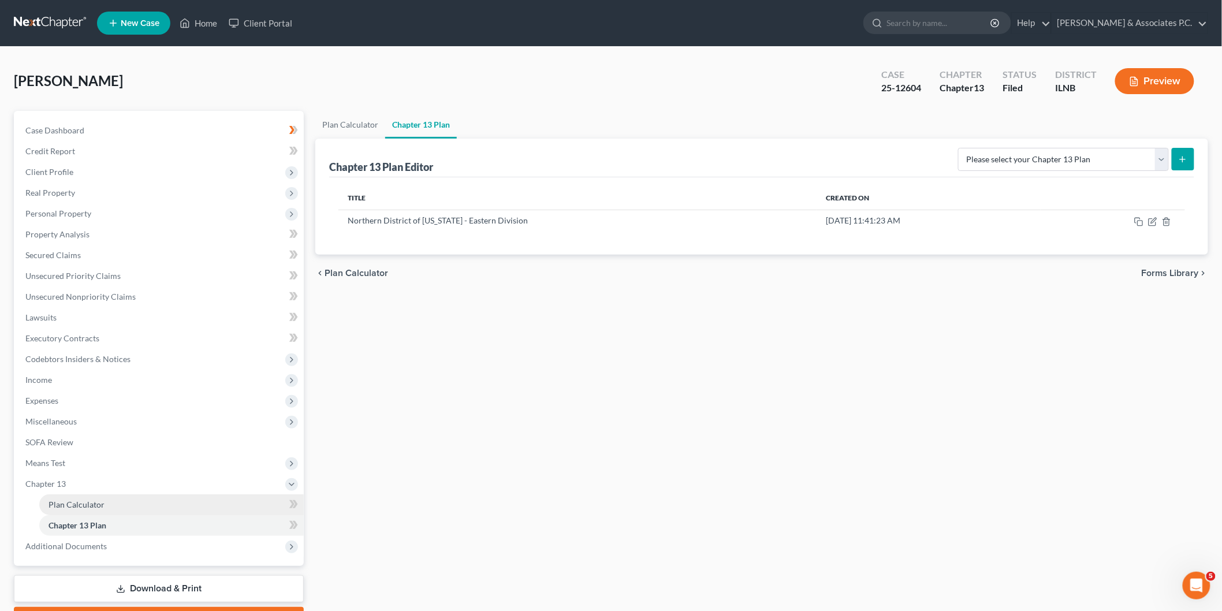
click at [90, 500] on span "Plan Calculator" at bounding box center [77, 505] width 56 height 10
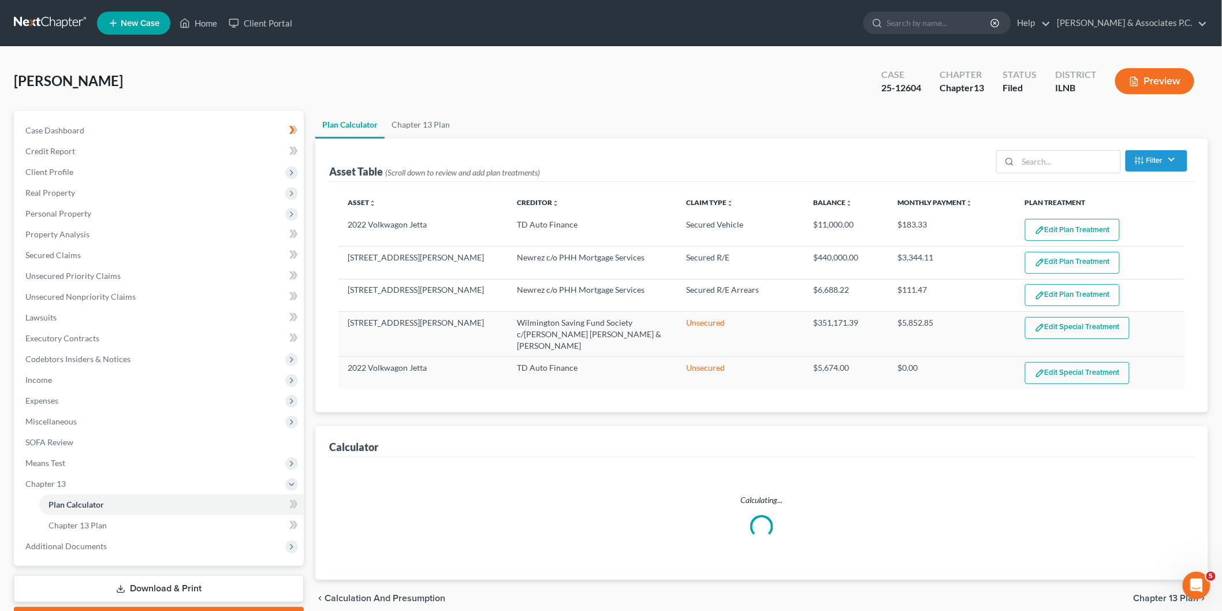
select select "59"
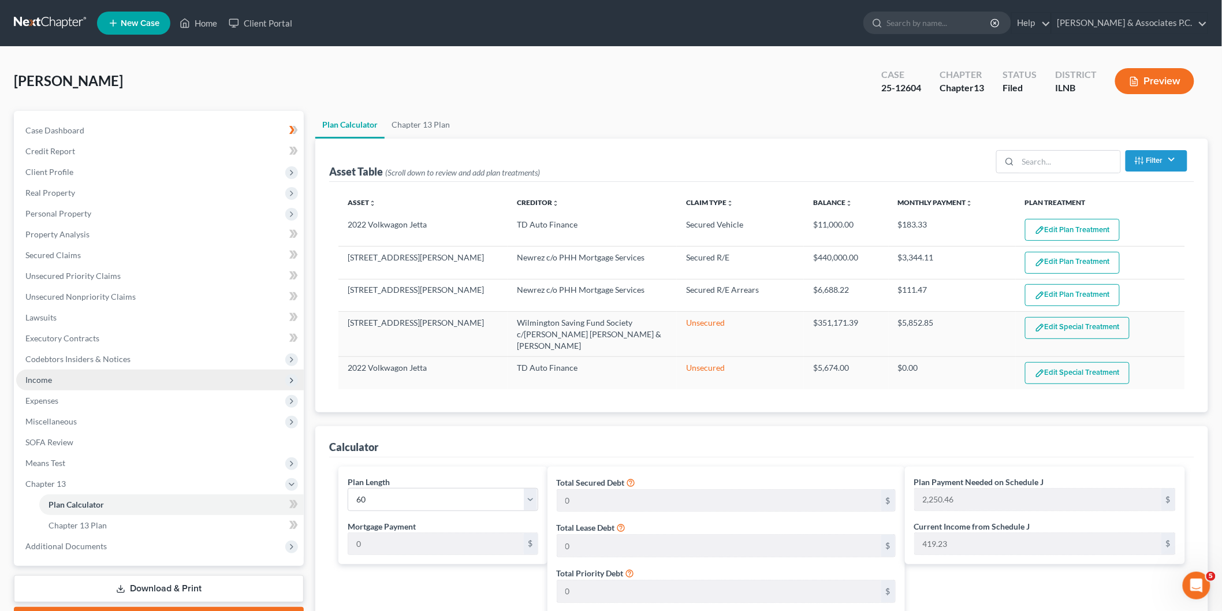
click at [49, 378] on span "Income" at bounding box center [38, 380] width 27 height 10
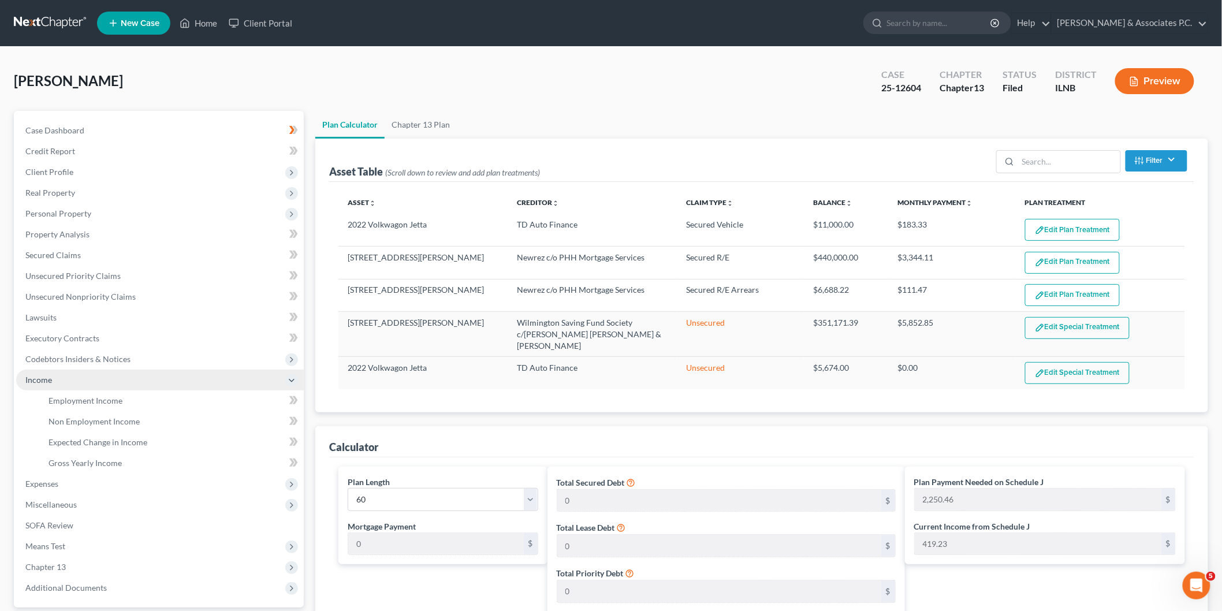
click at [70, 374] on span "Income" at bounding box center [160, 380] width 288 height 21
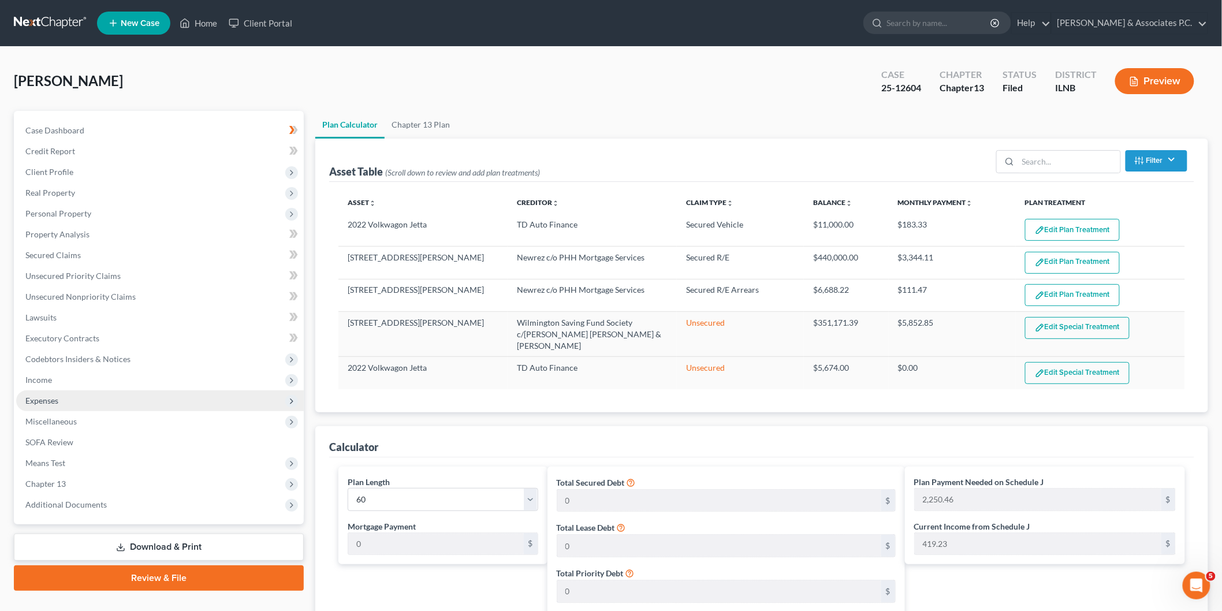
click at [41, 408] on span "Expenses" at bounding box center [160, 401] width 288 height 21
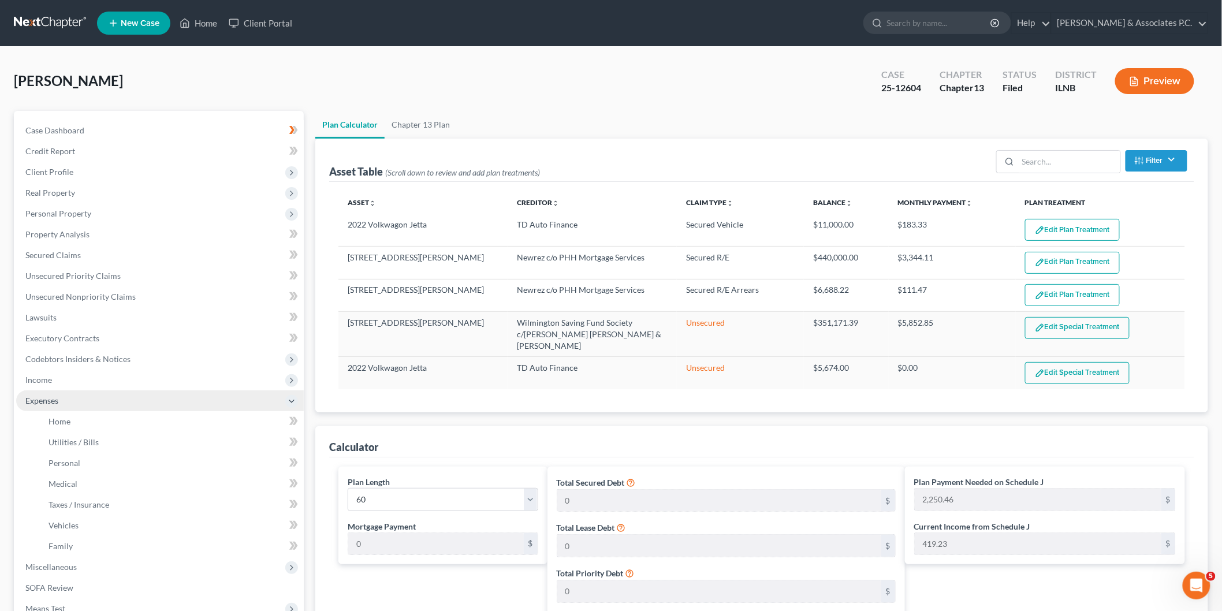
click at [58, 394] on span "Expenses" at bounding box center [160, 401] width 288 height 21
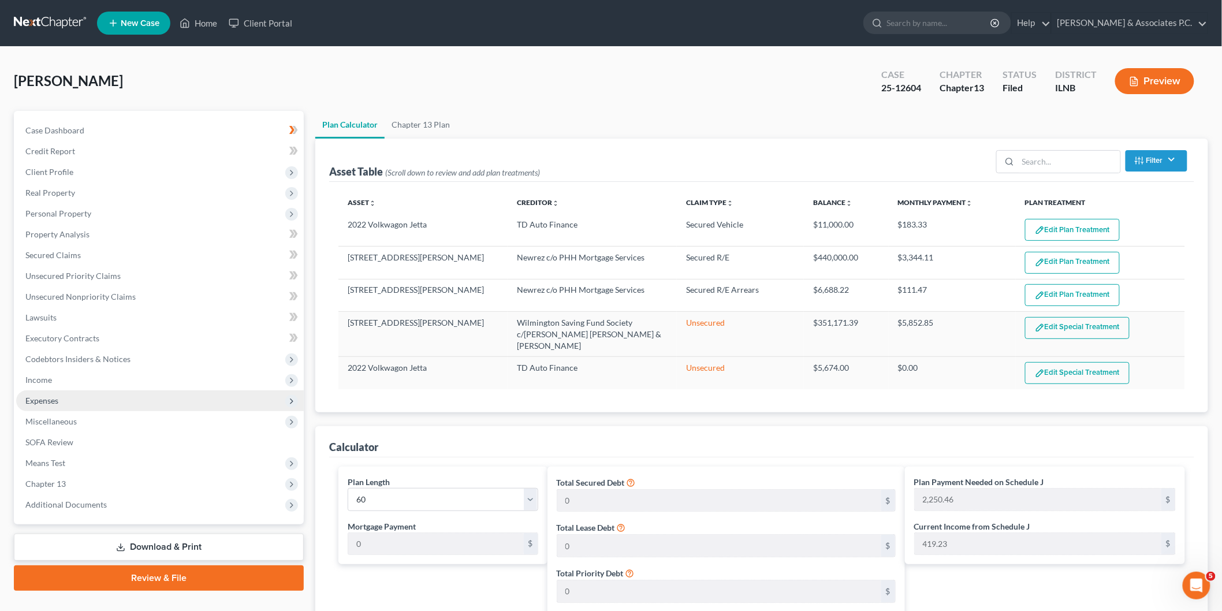
click at [86, 402] on span "Expenses" at bounding box center [160, 401] width 288 height 21
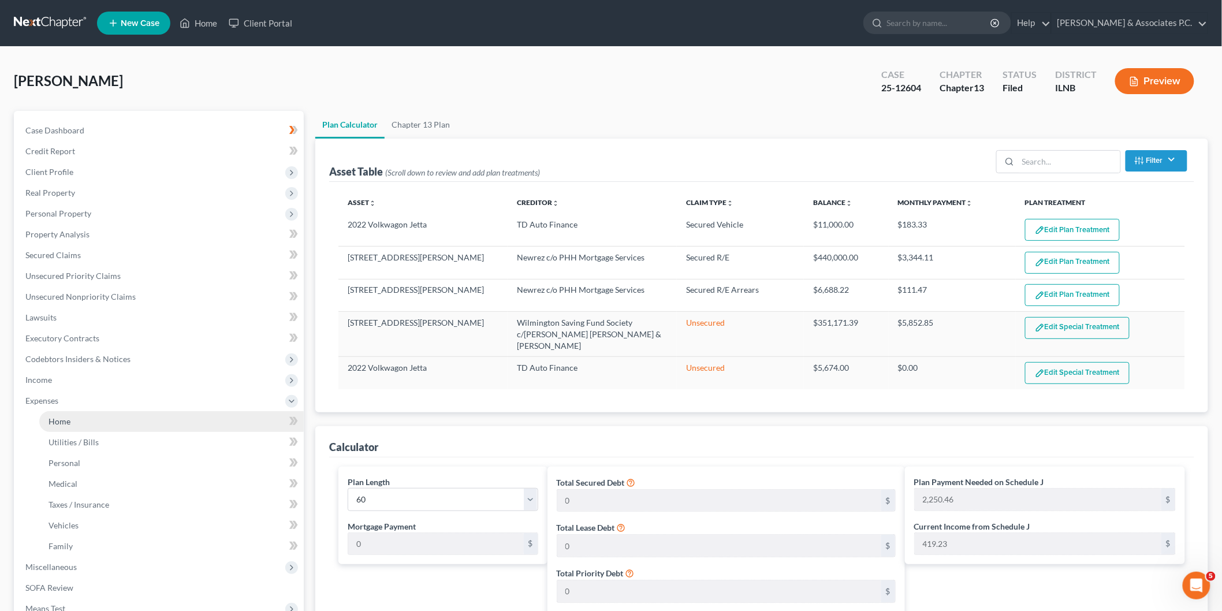
click at [90, 416] on link "Home" at bounding box center [171, 421] width 265 height 21
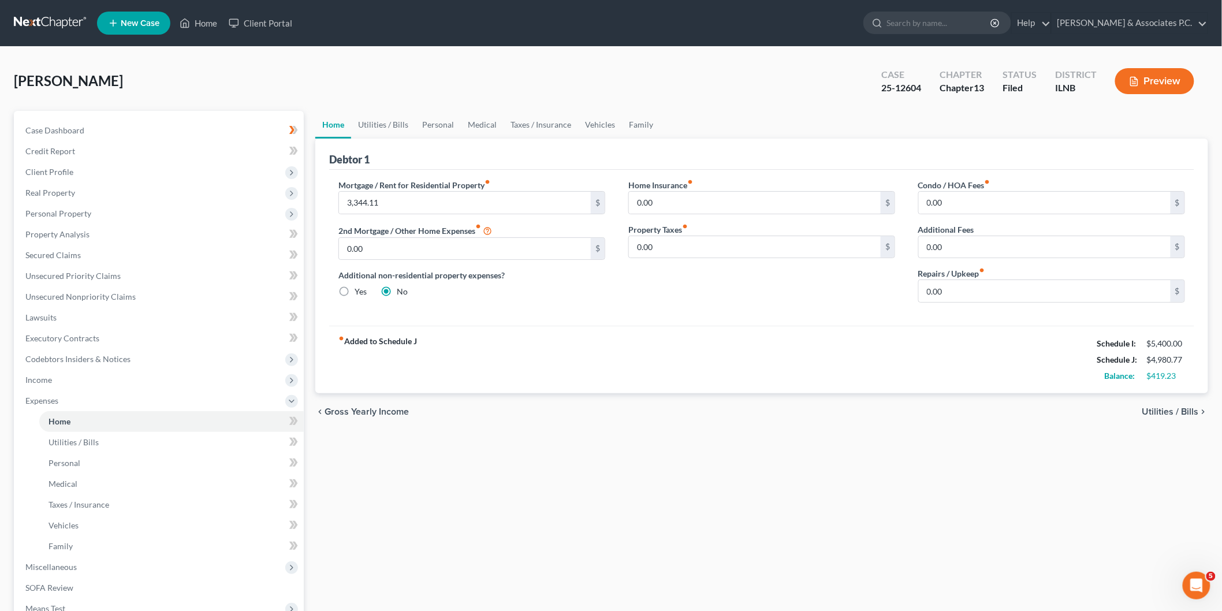
click at [1185, 377] on div "$419.23" at bounding box center [1166, 376] width 38 height 12
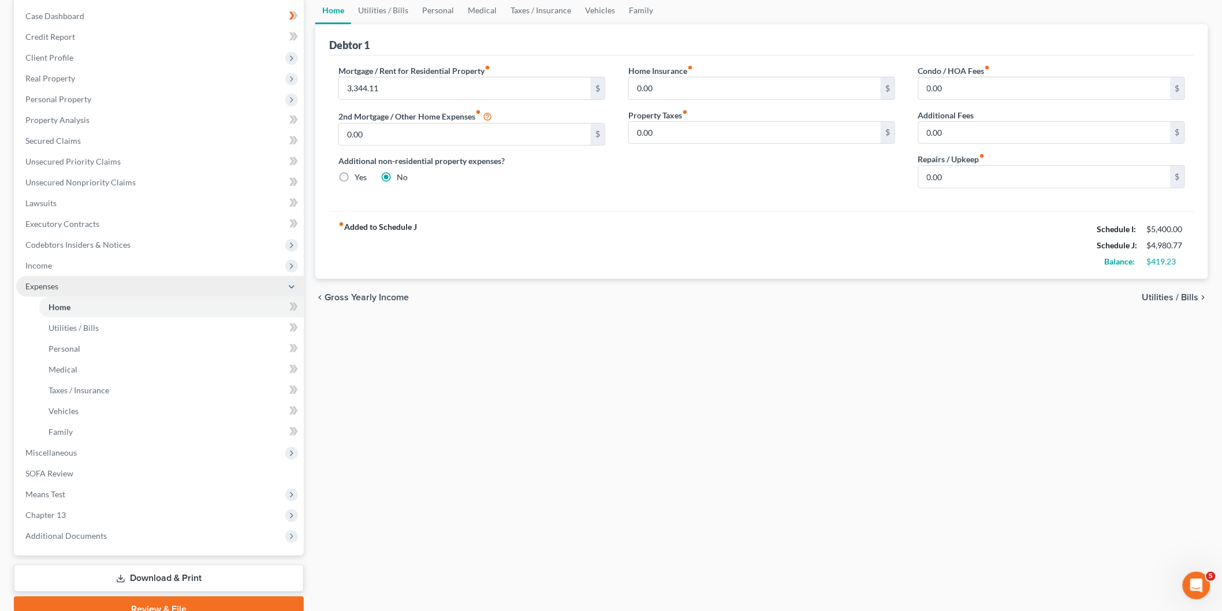
scroll to position [128, 0]
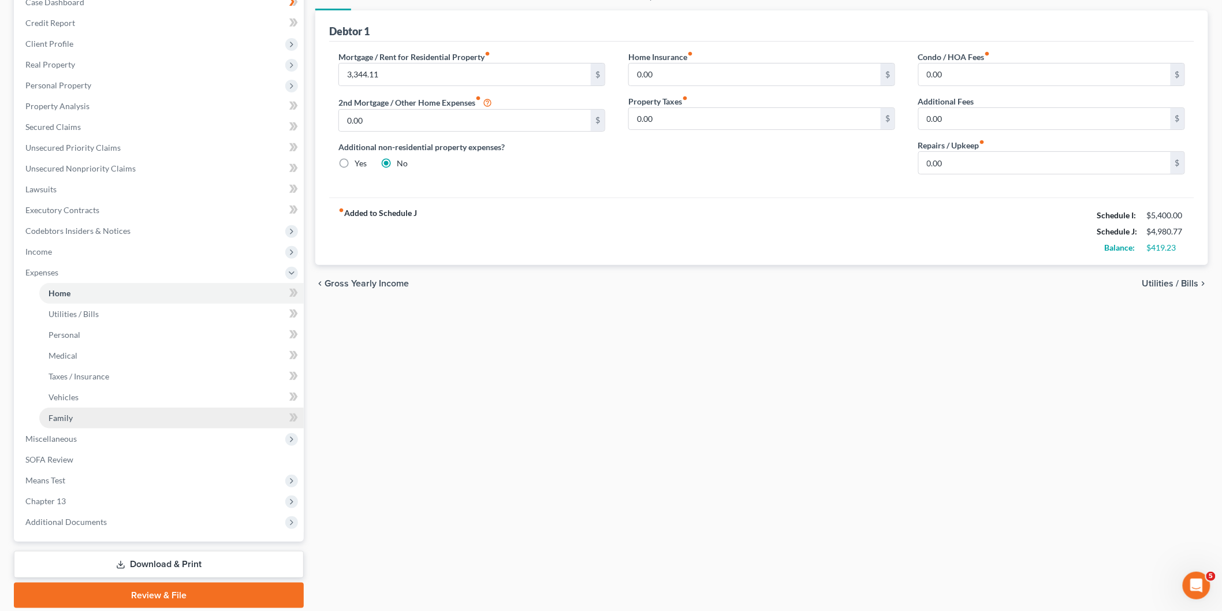
click at [91, 418] on link "Family" at bounding box center [171, 418] width 265 height 21
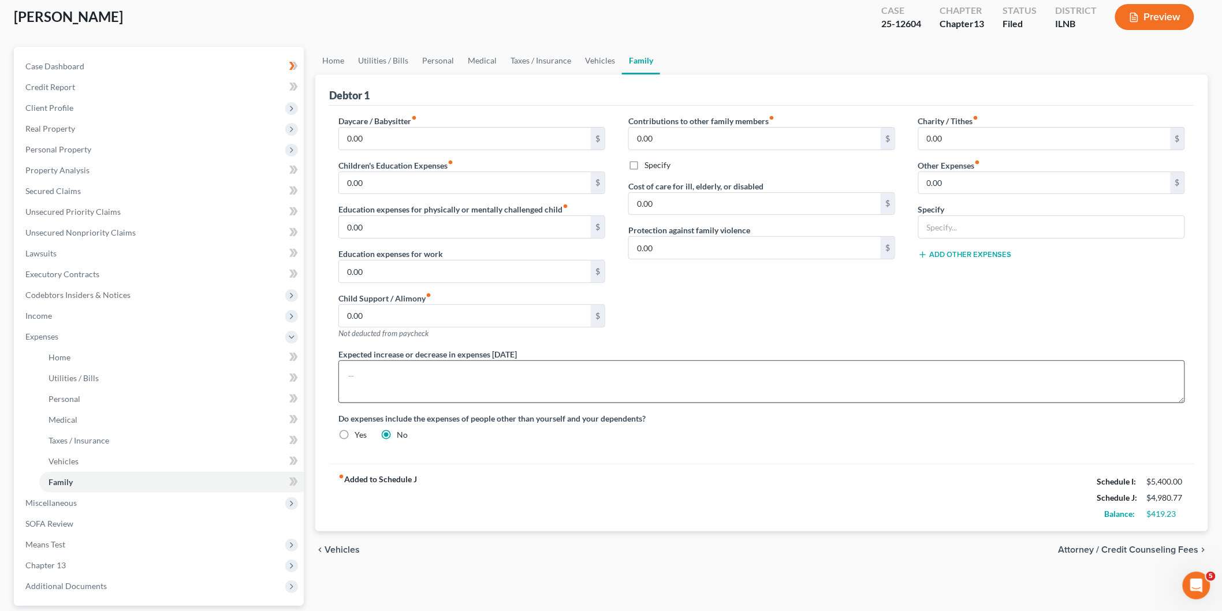
scroll to position [128, 0]
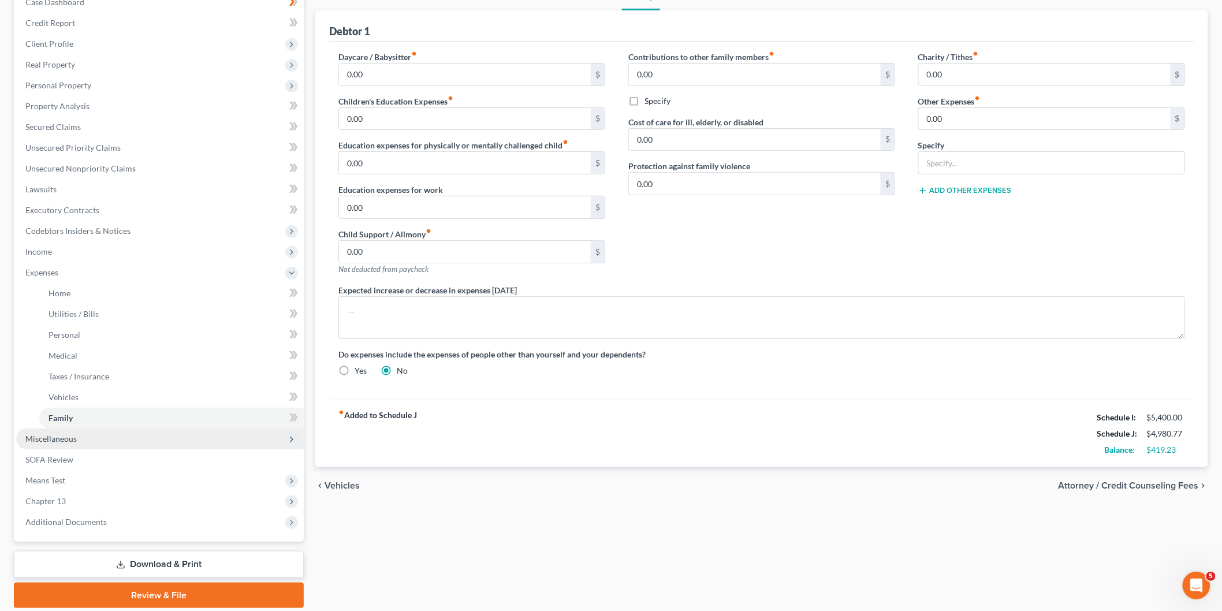
click at [71, 444] on span "Miscellaneous" at bounding box center [160, 439] width 288 height 21
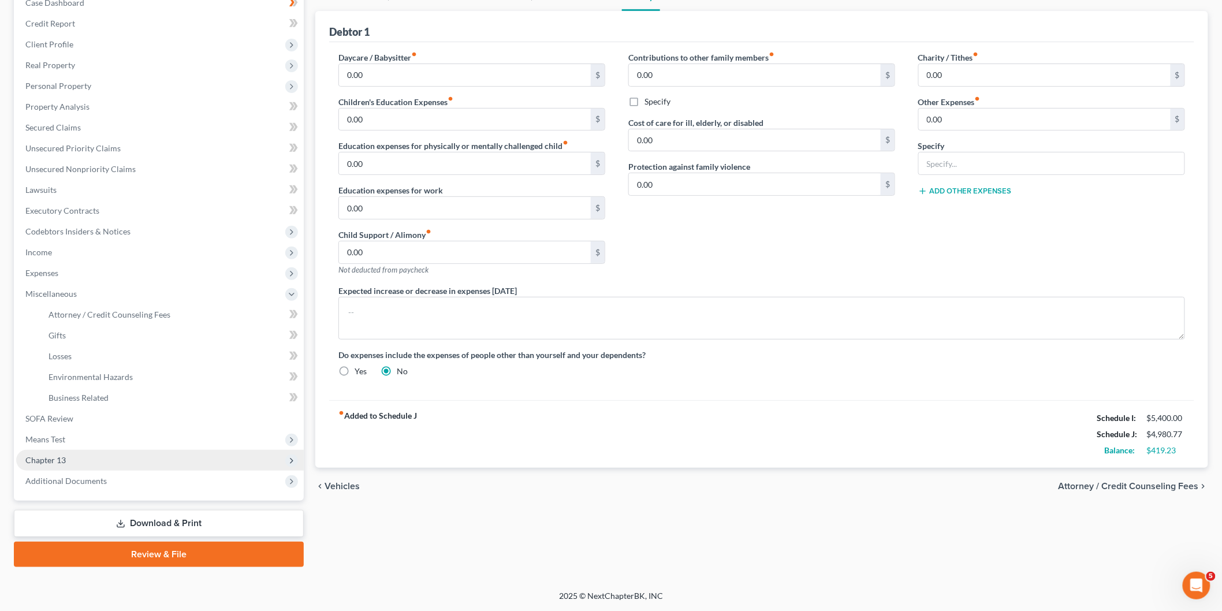
scroll to position [125, 0]
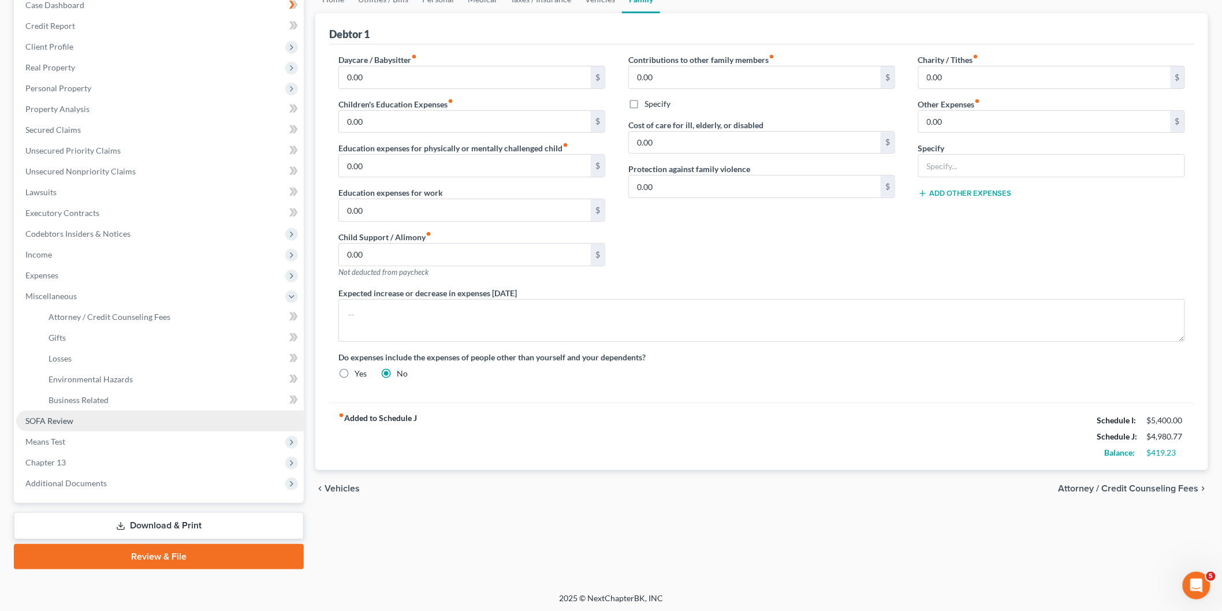
click at [108, 415] on link "SOFA Review" at bounding box center [160, 421] width 288 height 21
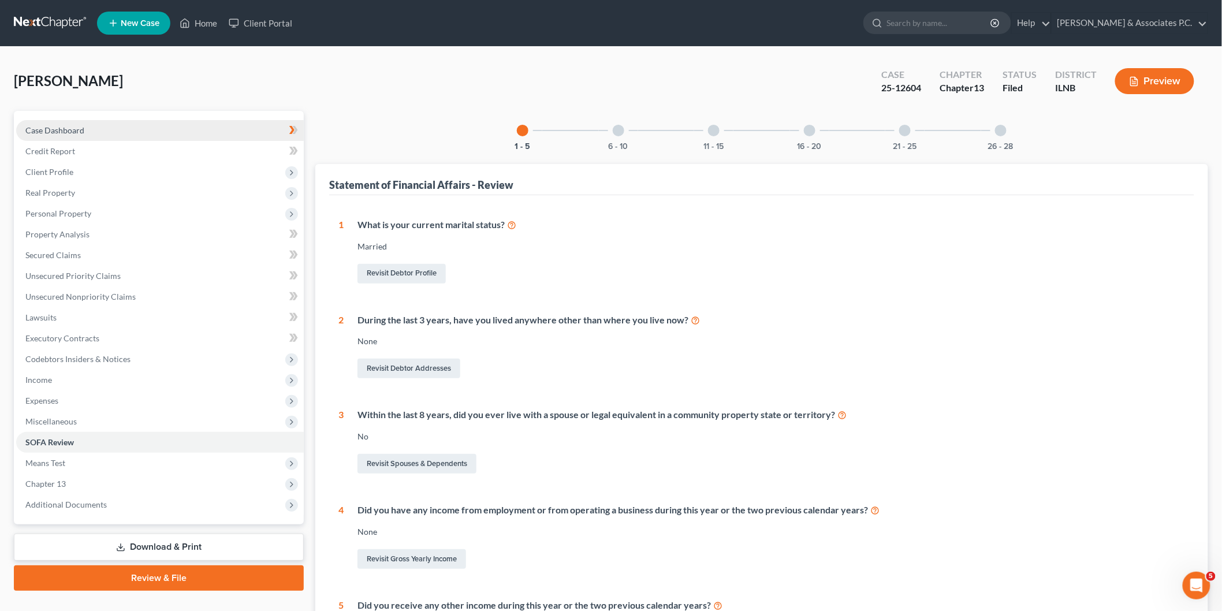
click at [87, 133] on link "Case Dashboard" at bounding box center [160, 130] width 288 height 21
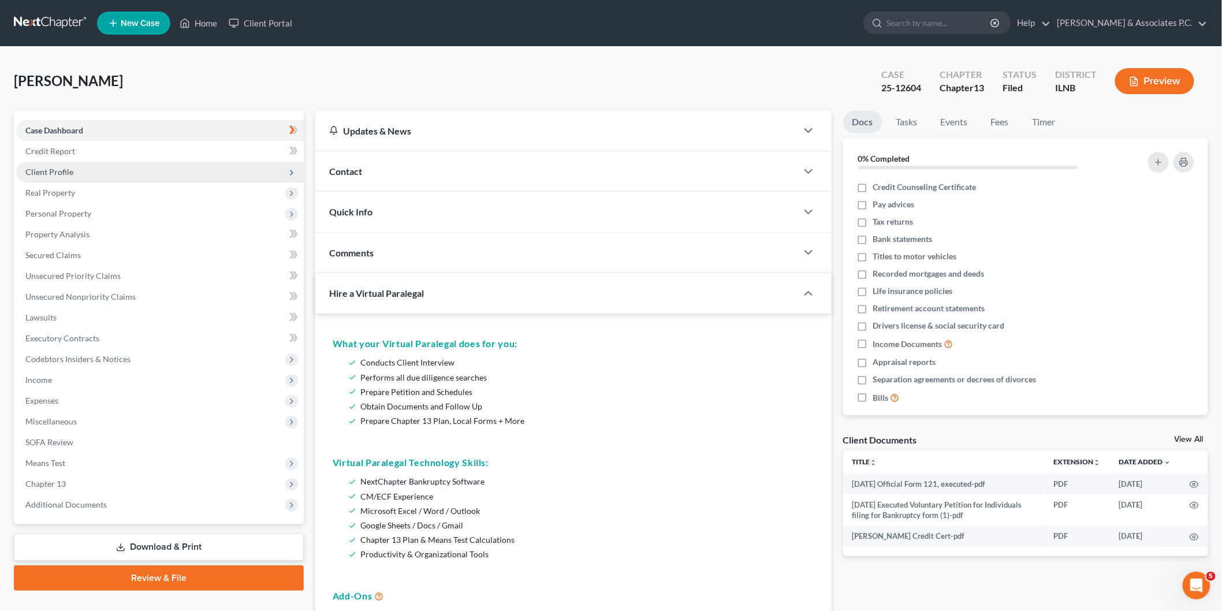
click at [72, 172] on span "Client Profile" at bounding box center [160, 172] width 288 height 21
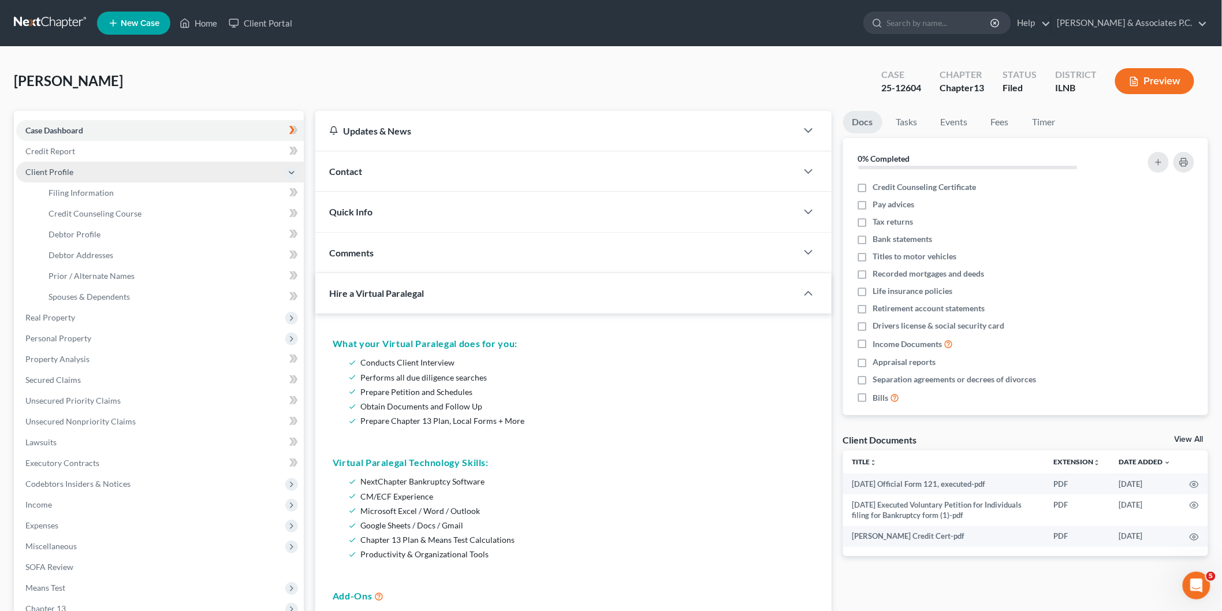
click at [72, 172] on span "Client Profile" at bounding box center [160, 172] width 288 height 21
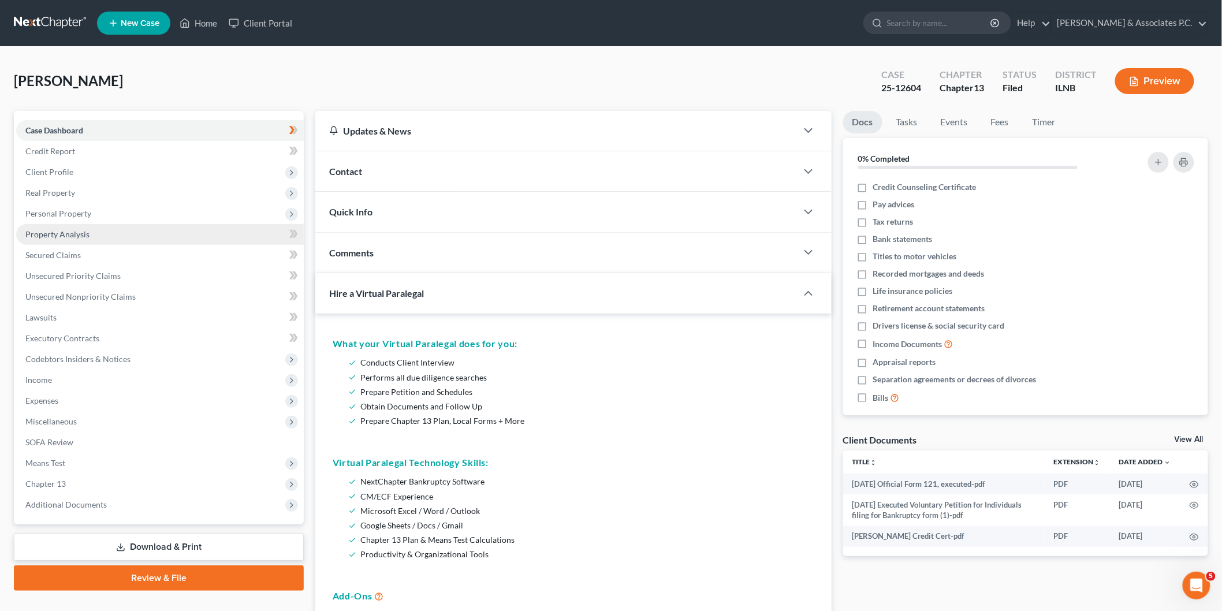
click at [101, 228] on link "Property Analysis" at bounding box center [160, 234] width 288 height 21
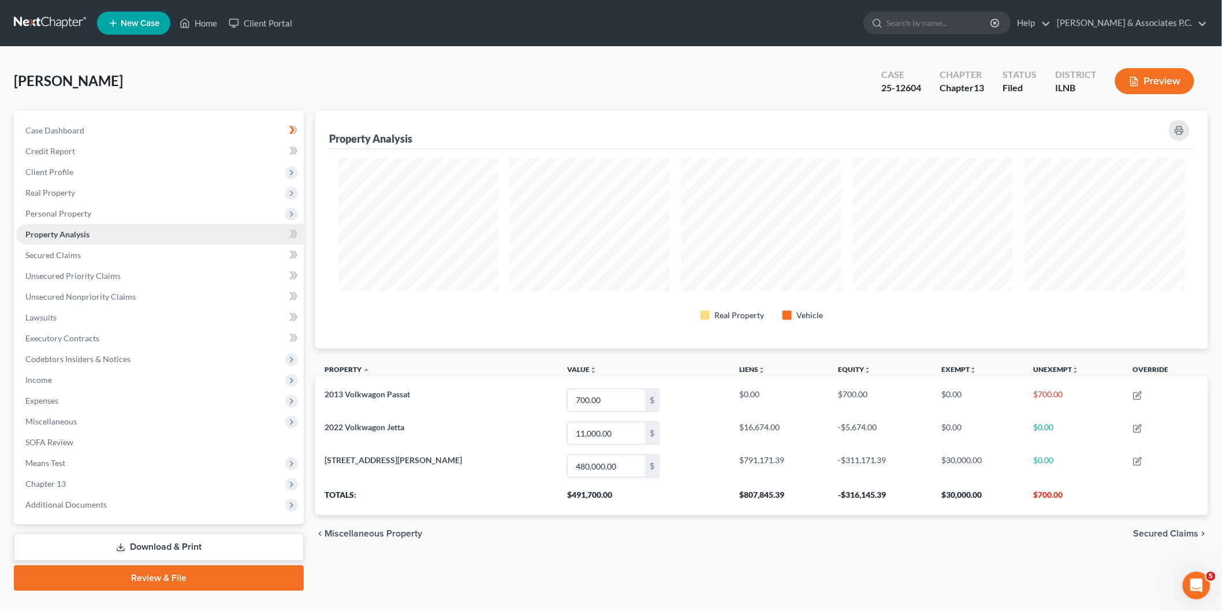
scroll to position [238, 893]
click at [50, 487] on span "Chapter 13" at bounding box center [45, 484] width 40 height 10
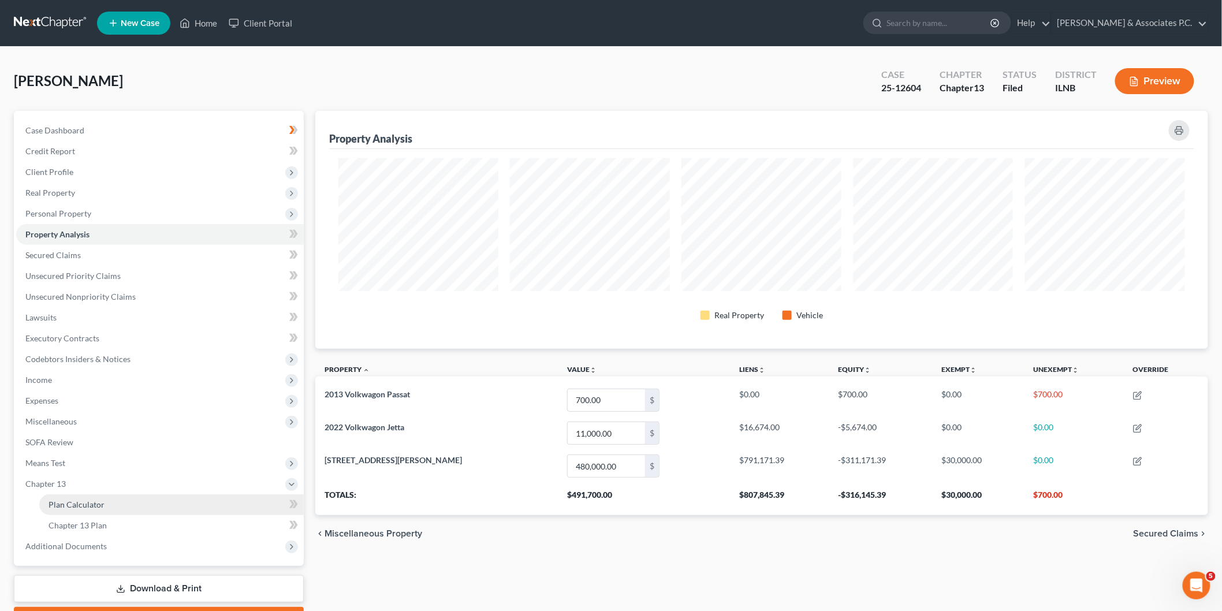
click at [94, 501] on span "Plan Calculator" at bounding box center [77, 505] width 56 height 10
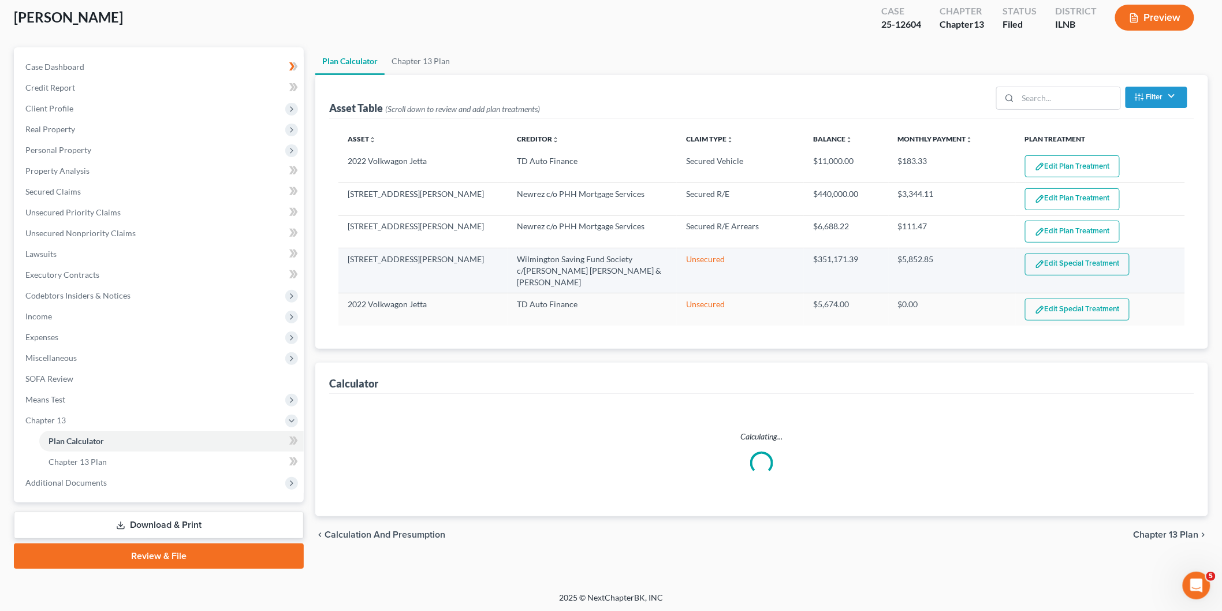
select select "59"
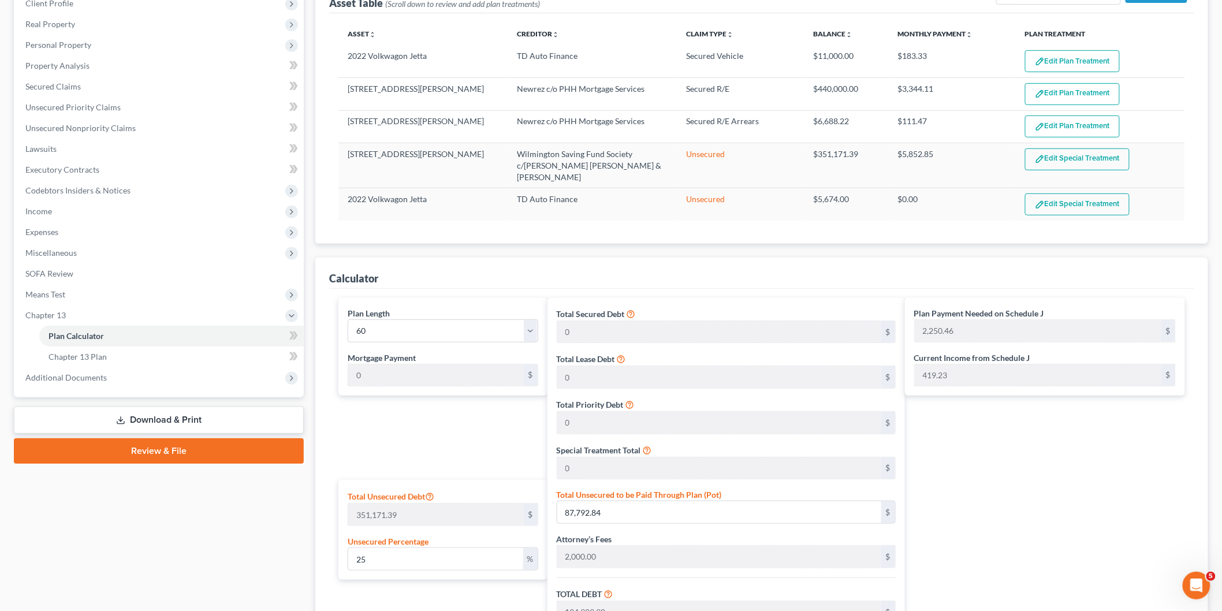
scroll to position [192, 0]
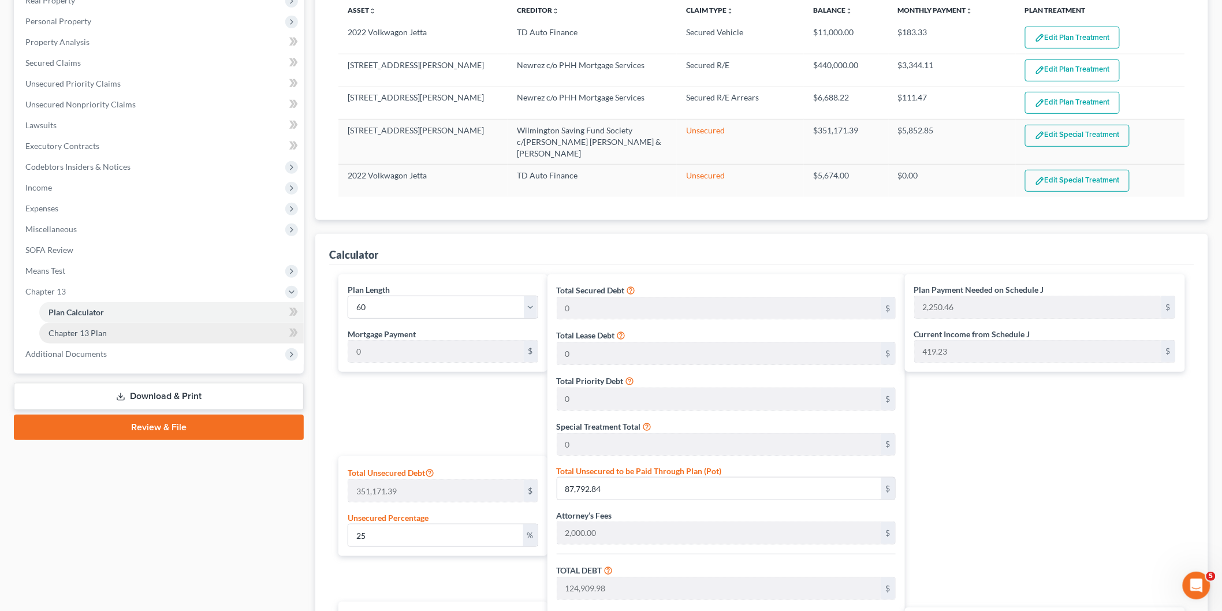
click at [106, 323] on link "Chapter 13 Plan" at bounding box center [171, 333] width 265 height 21
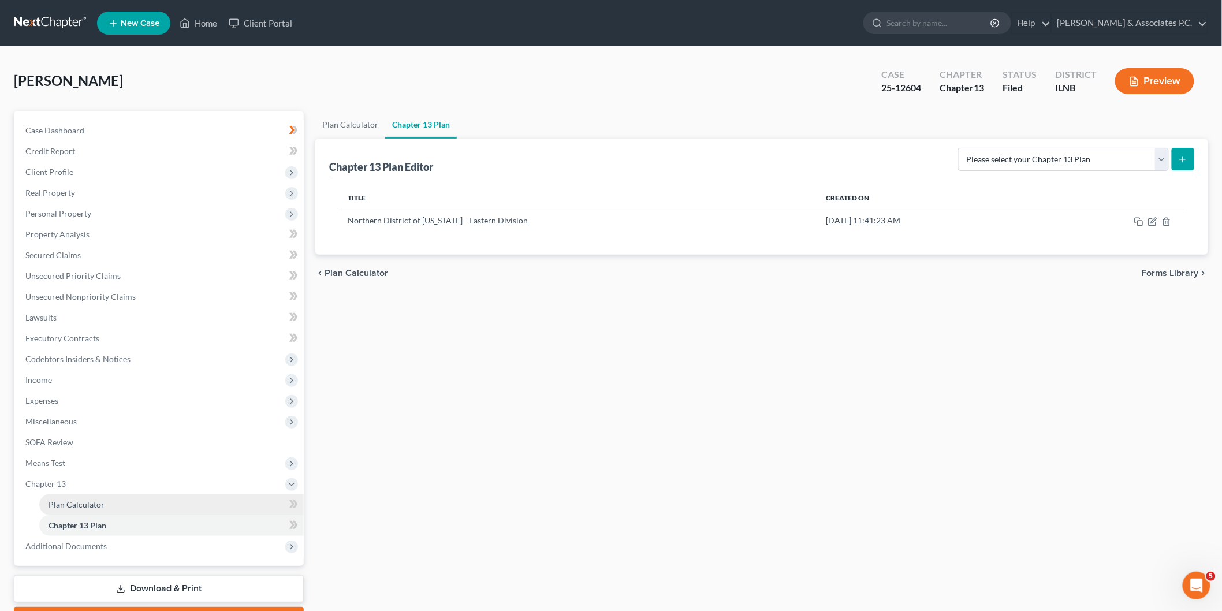
click at [117, 496] on link "Plan Calculator" at bounding box center [171, 505] width 265 height 21
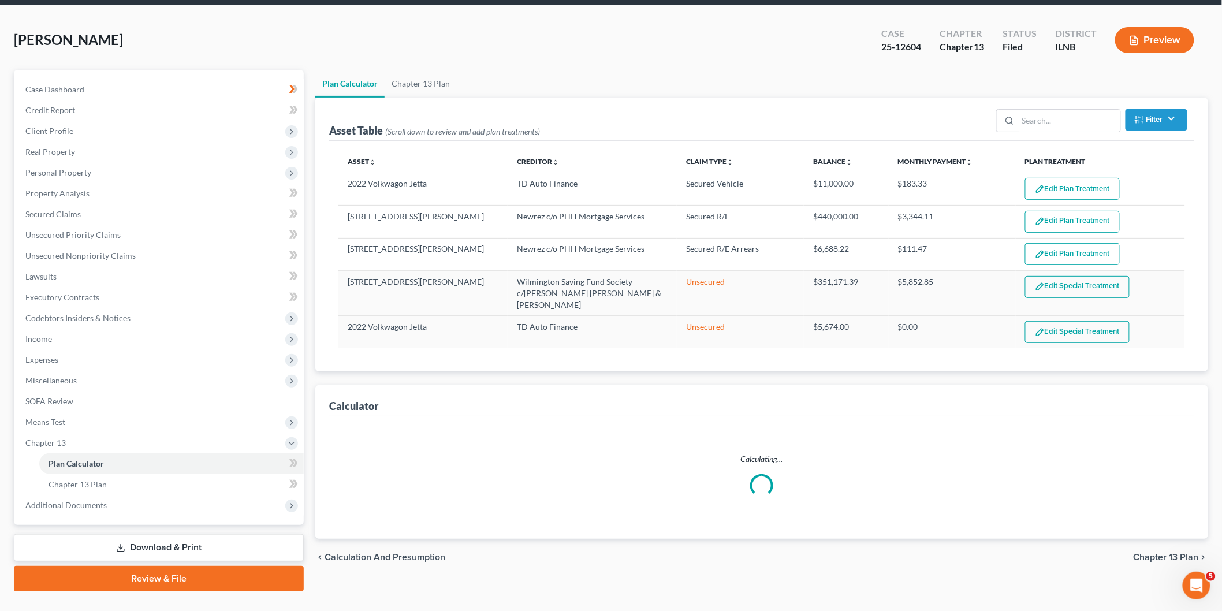
scroll to position [64, 0]
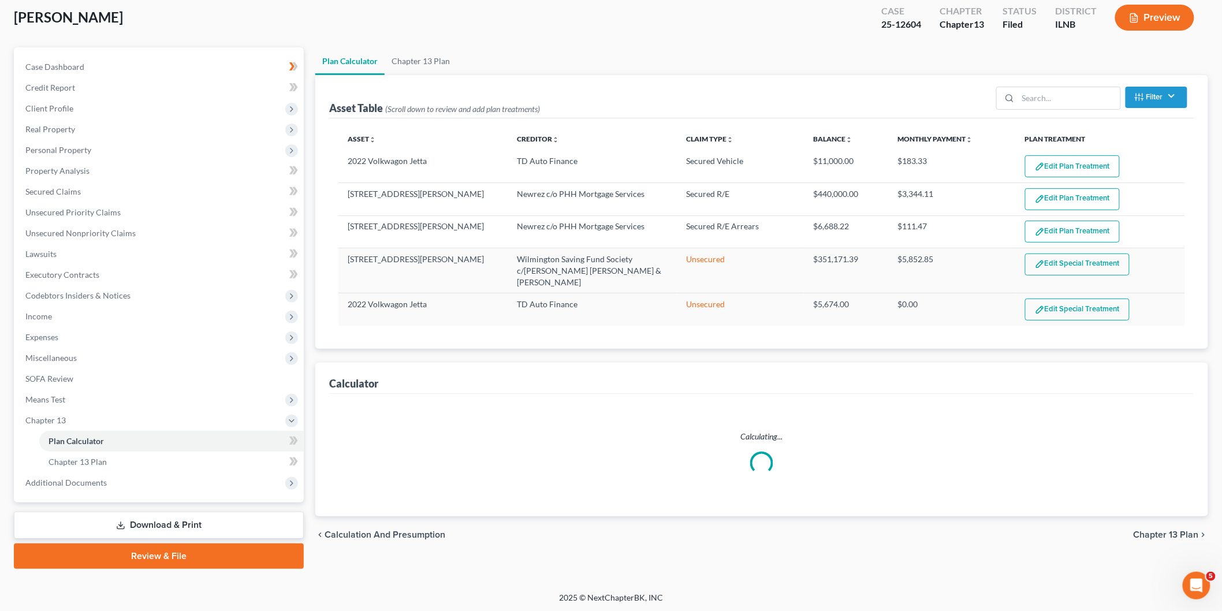
select select "59"
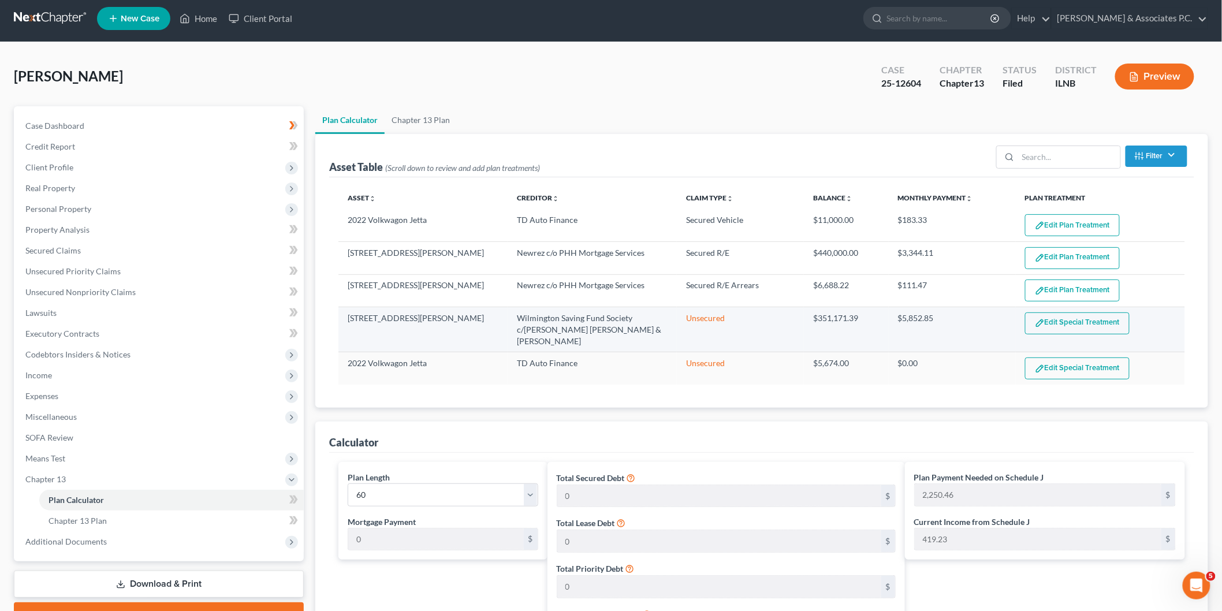
scroll to position [0, 0]
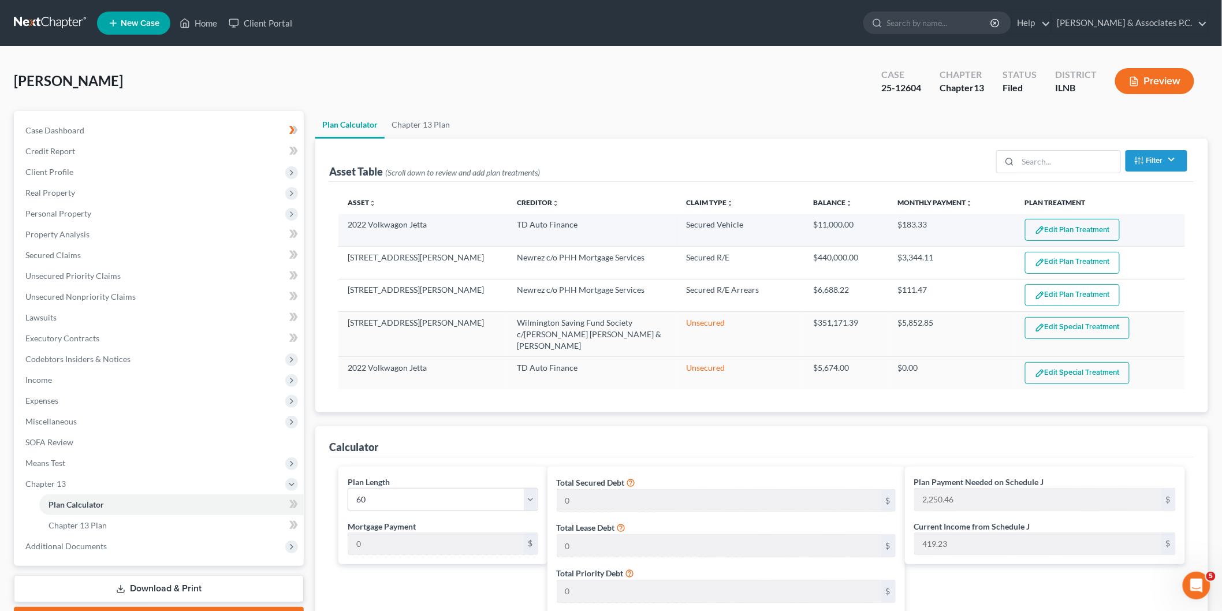
click at [1070, 231] on button "Edit Plan Treatment" at bounding box center [1072, 230] width 95 height 22
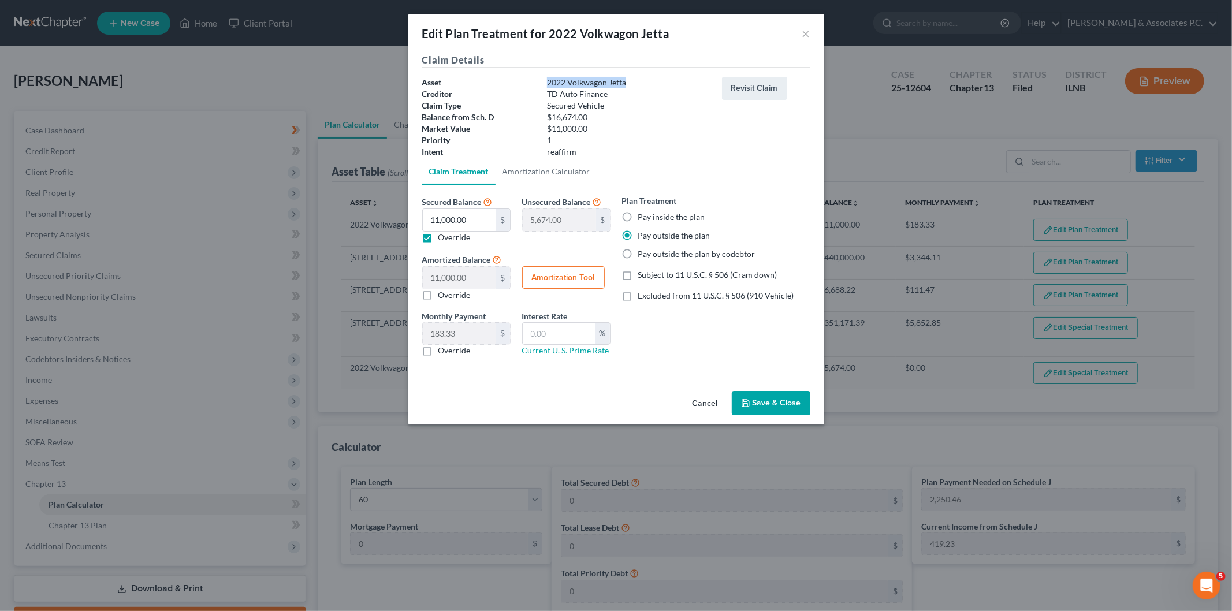
drag, startPoint x: 547, startPoint y: 79, endPoint x: 630, endPoint y: 83, distance: 83.3
click at [630, 83] on div "2022 Volkwagon Jetta" at bounding box center [628, 83] width 175 height 12
click at [766, 407] on button "Save & Close" at bounding box center [771, 403] width 79 height 24
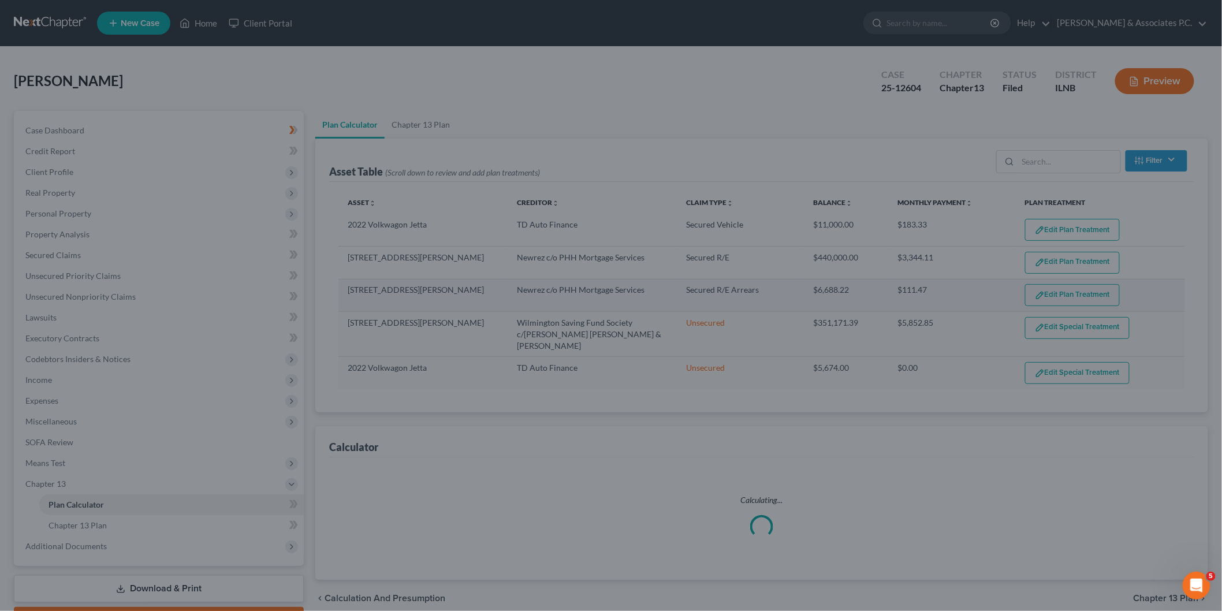
select select "59"
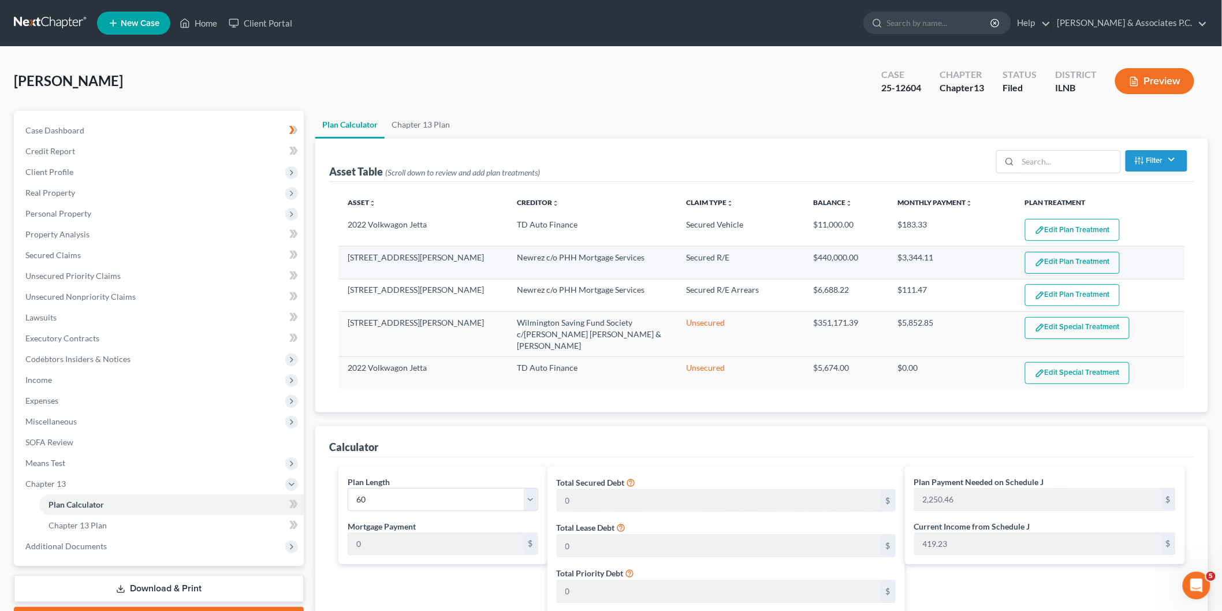
click at [1064, 265] on button "Edit Plan Treatment" at bounding box center [1072, 263] width 95 height 22
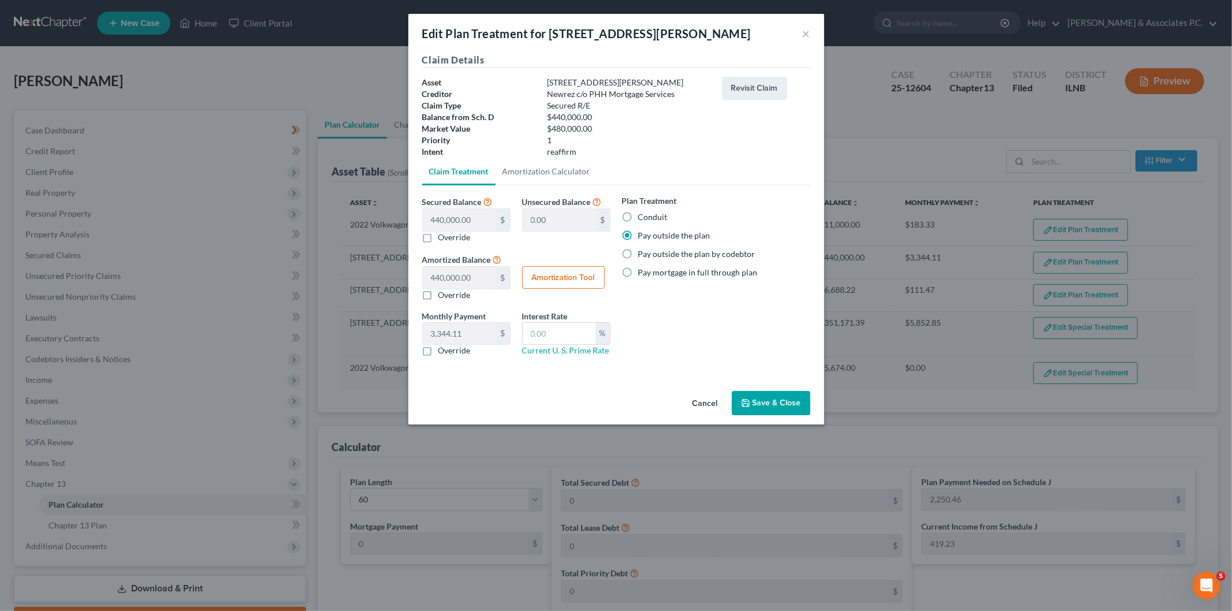
click at [750, 401] on icon "button" at bounding box center [745, 403] width 9 height 9
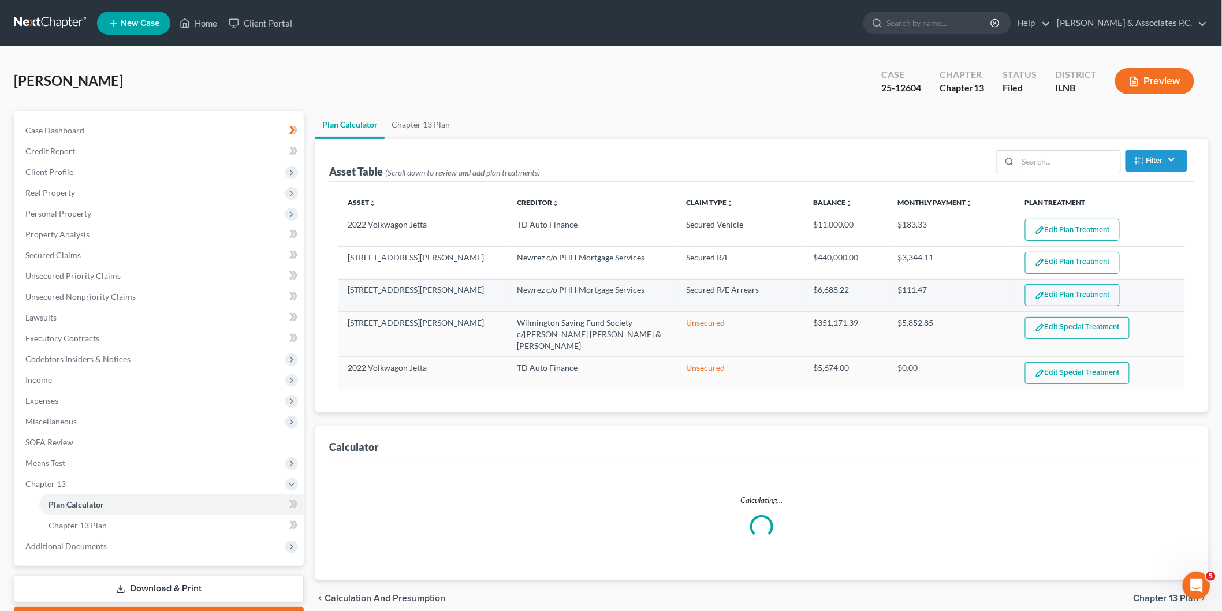
select select "59"
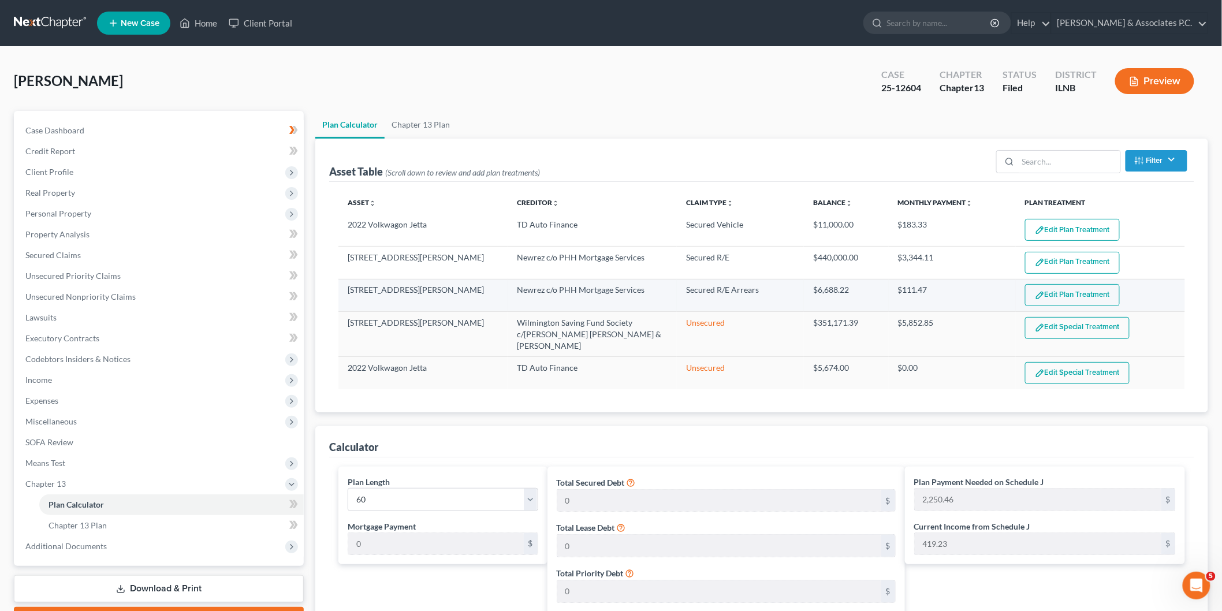
click at [1063, 293] on button "Edit Plan Treatment" at bounding box center [1072, 295] width 95 height 22
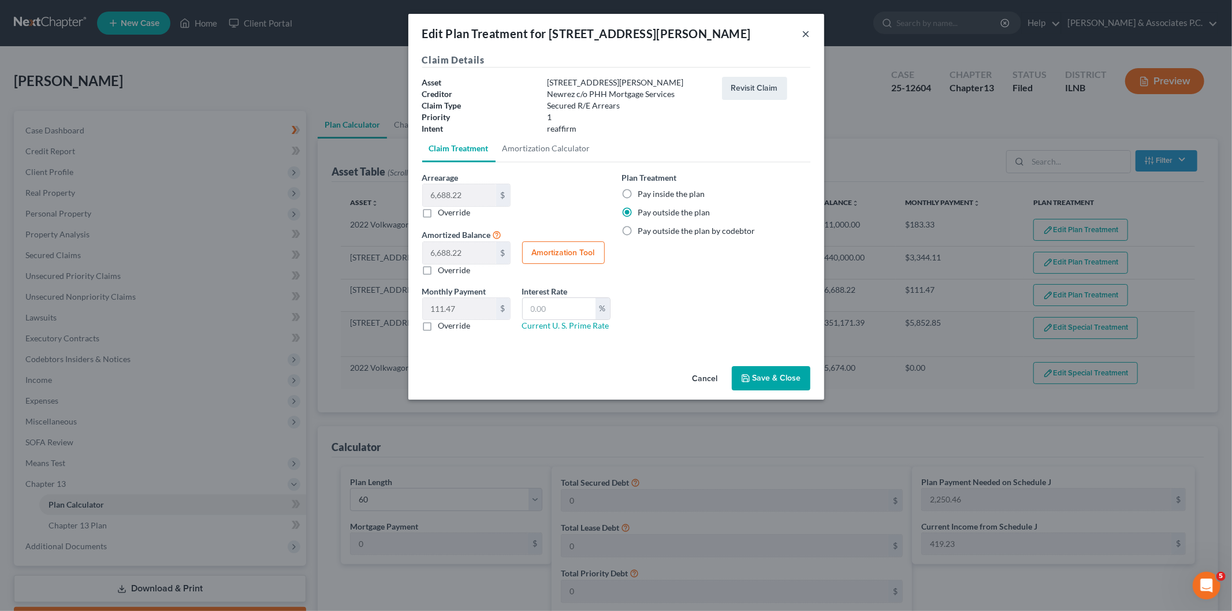
click at [805, 36] on button "×" at bounding box center [806, 34] width 8 height 14
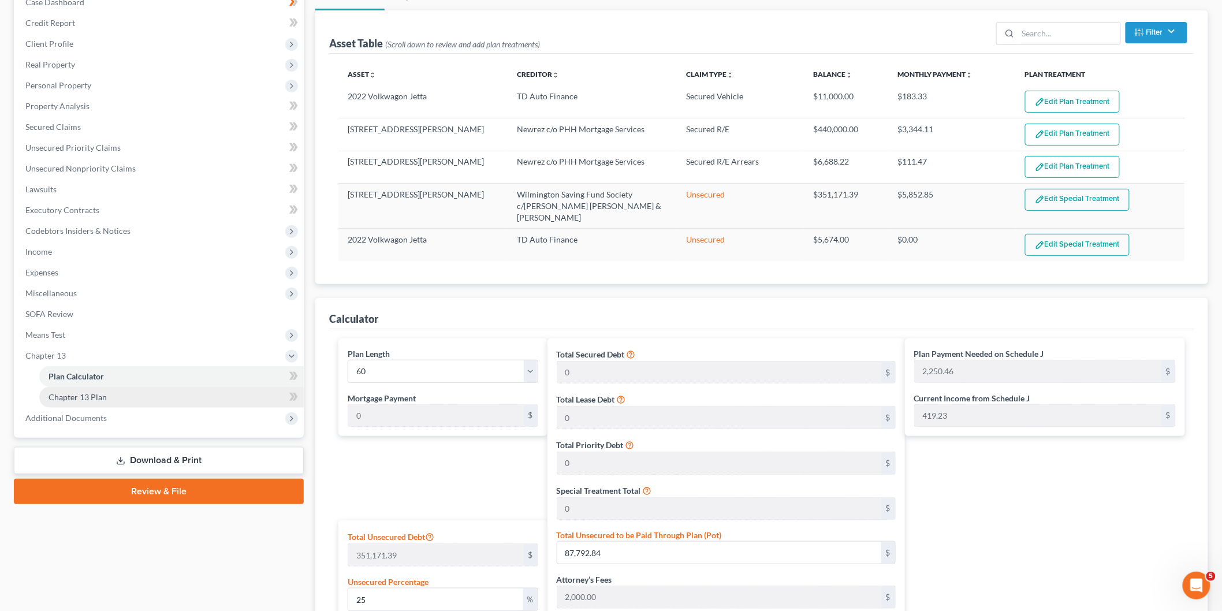
click at [84, 396] on span "Chapter 13 Plan" at bounding box center [78, 397] width 58 height 10
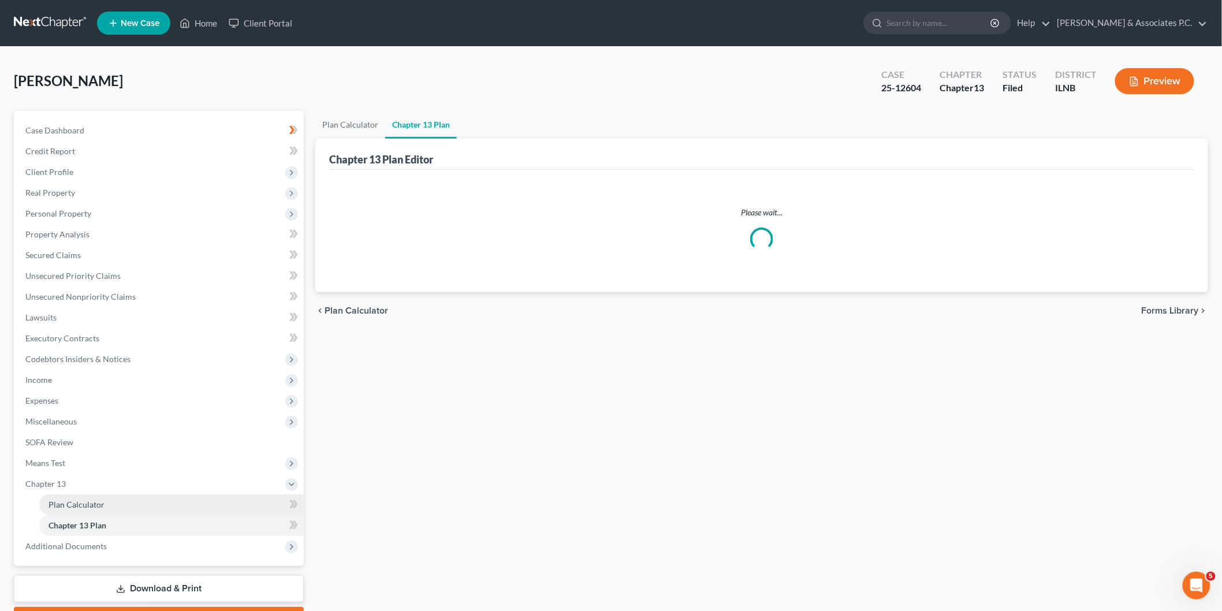
click at [73, 503] on span "Plan Calculator" at bounding box center [77, 505] width 56 height 10
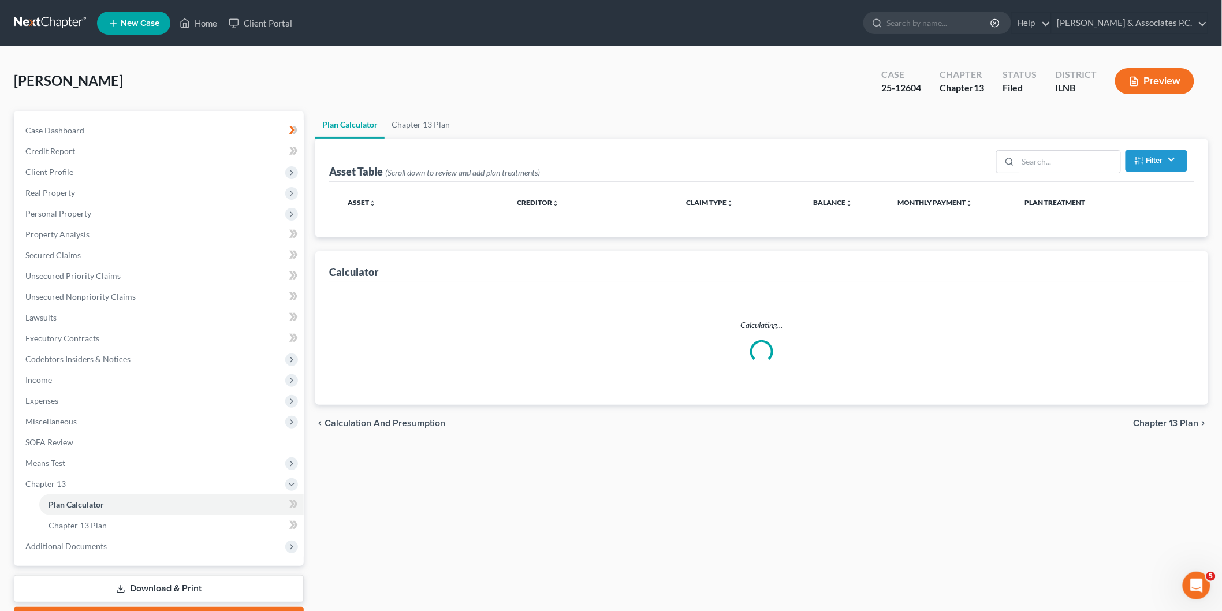
select select "59"
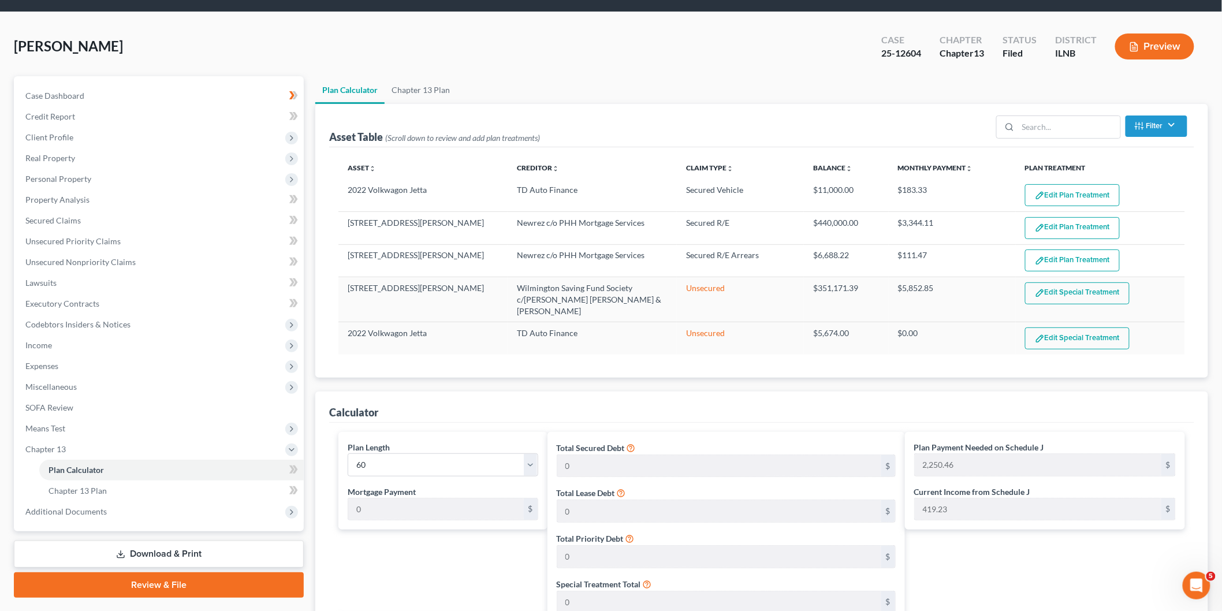
scroll to position [64, 0]
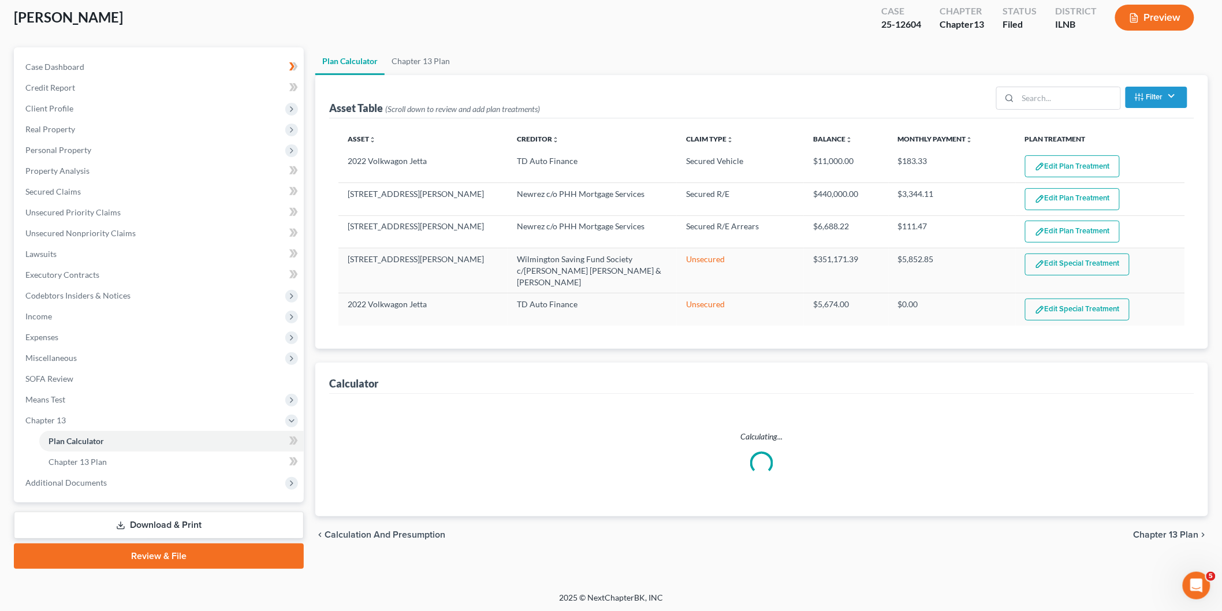
select select "59"
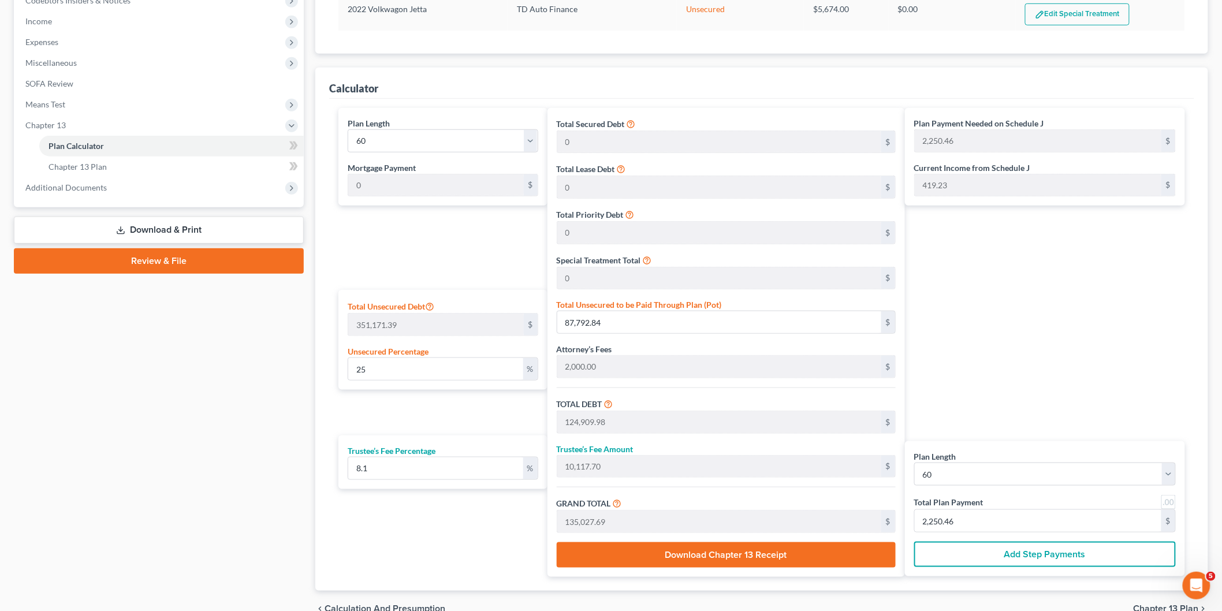
scroll to position [386, 0]
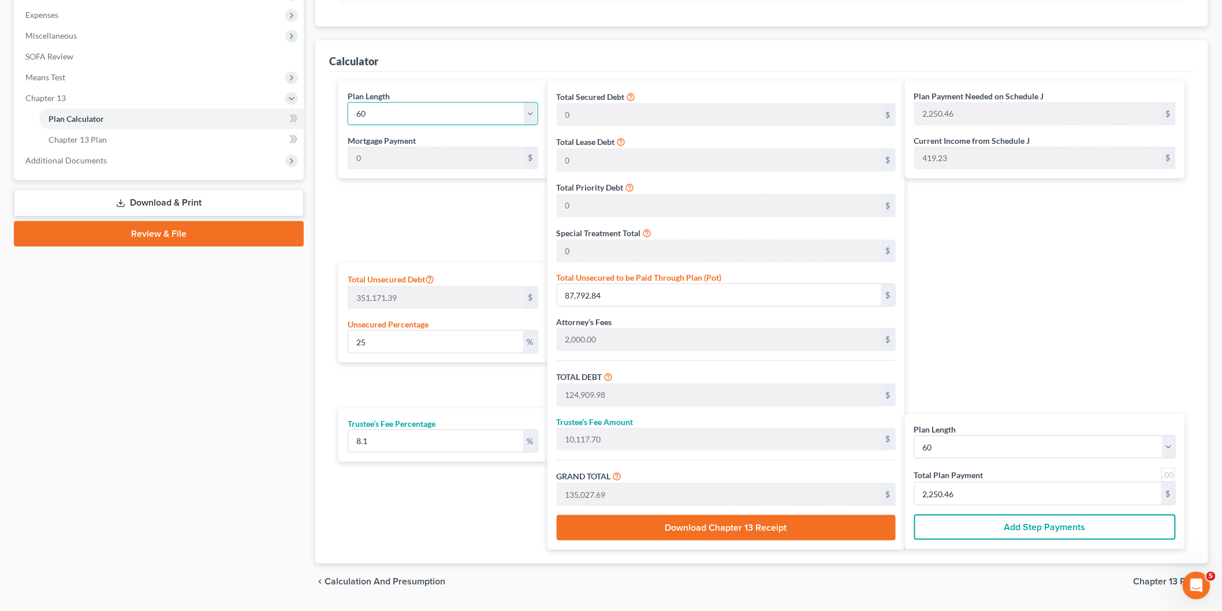
click at [530, 103] on select "1 2 3 4 5 6 7 8 9 10 11 12 13 14 15 16 17 18 19 20 21 22 23 24 25 26 27 28 29 3…" at bounding box center [443, 113] width 191 height 23
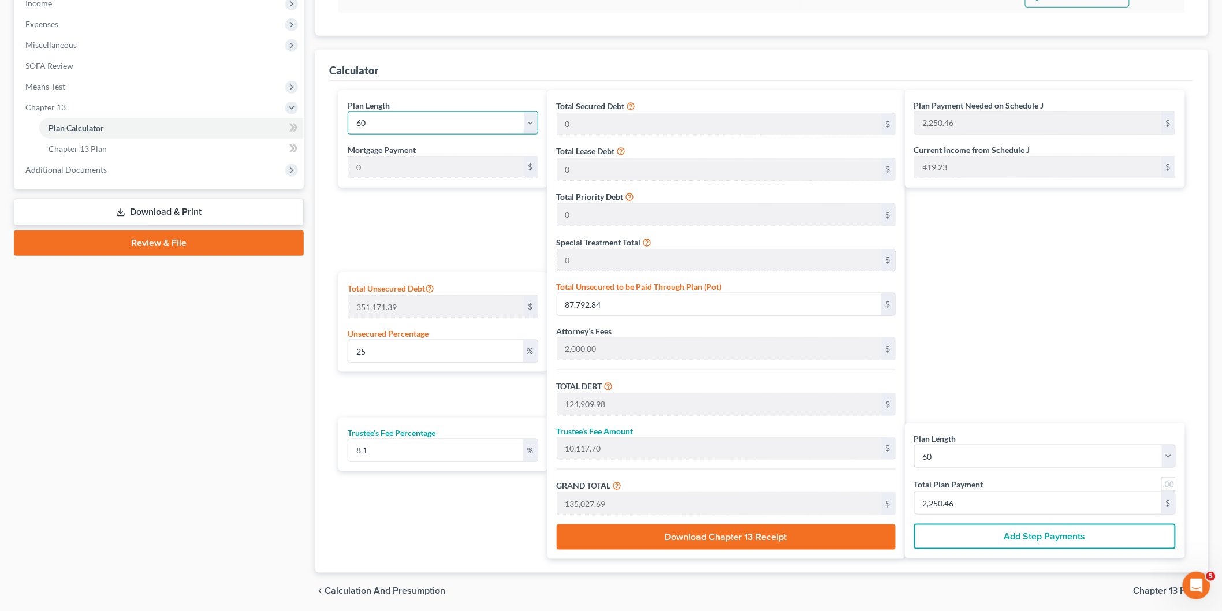
scroll to position [345, 0]
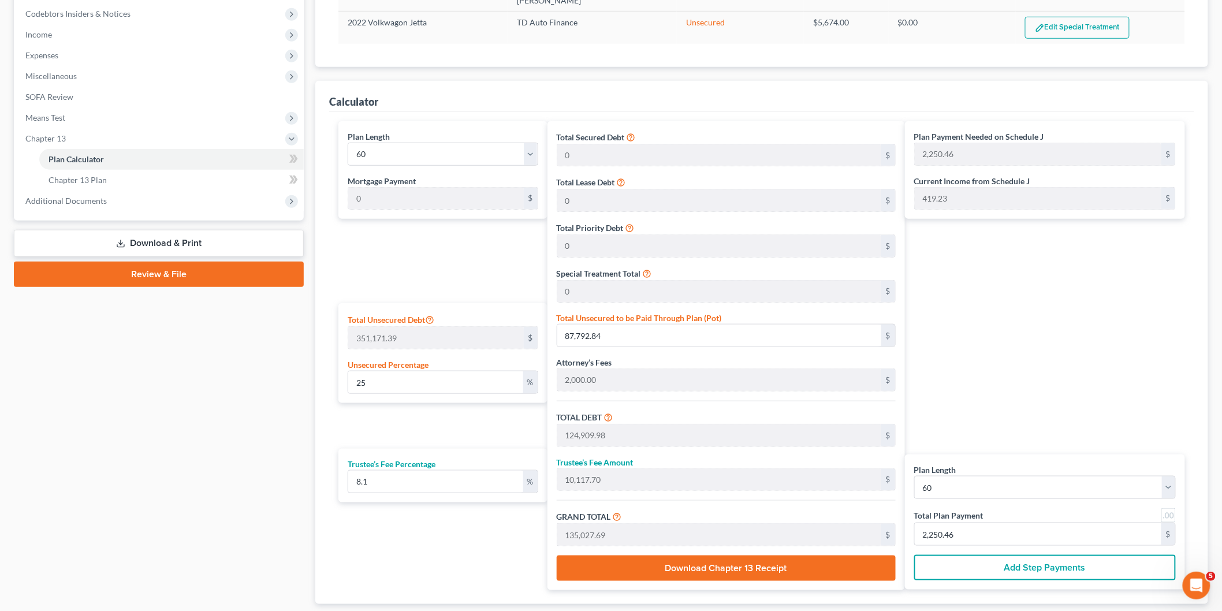
click at [770, 567] on button "Download Chapter 13 Receipt" at bounding box center [726, 568] width 339 height 25
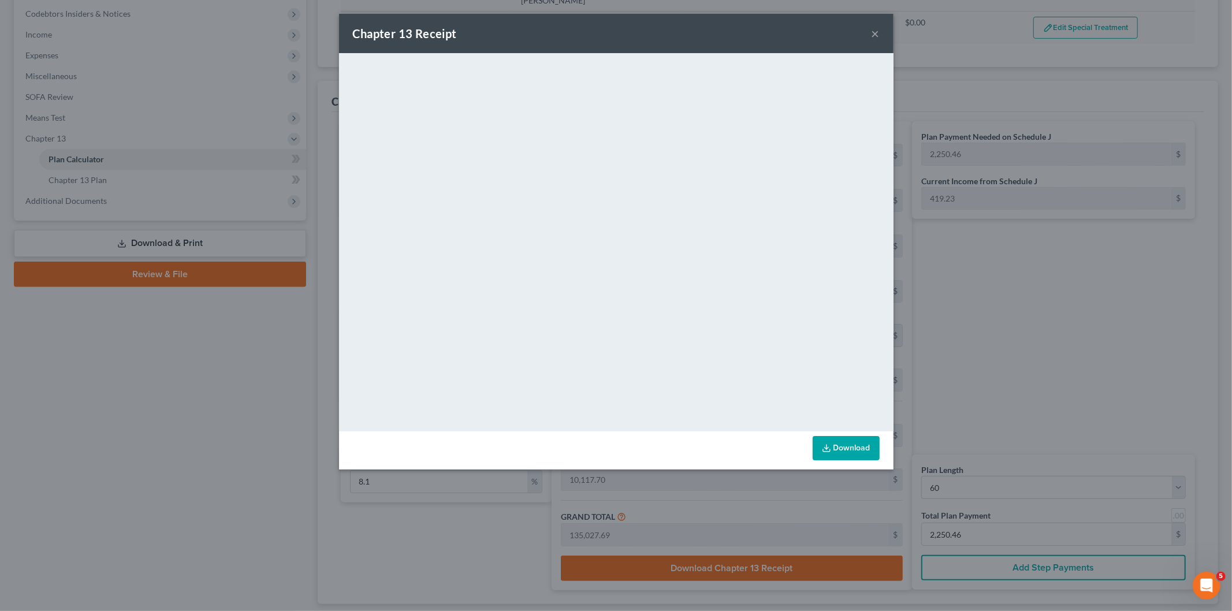
click at [872, 39] on button "×" at bounding box center [876, 34] width 8 height 14
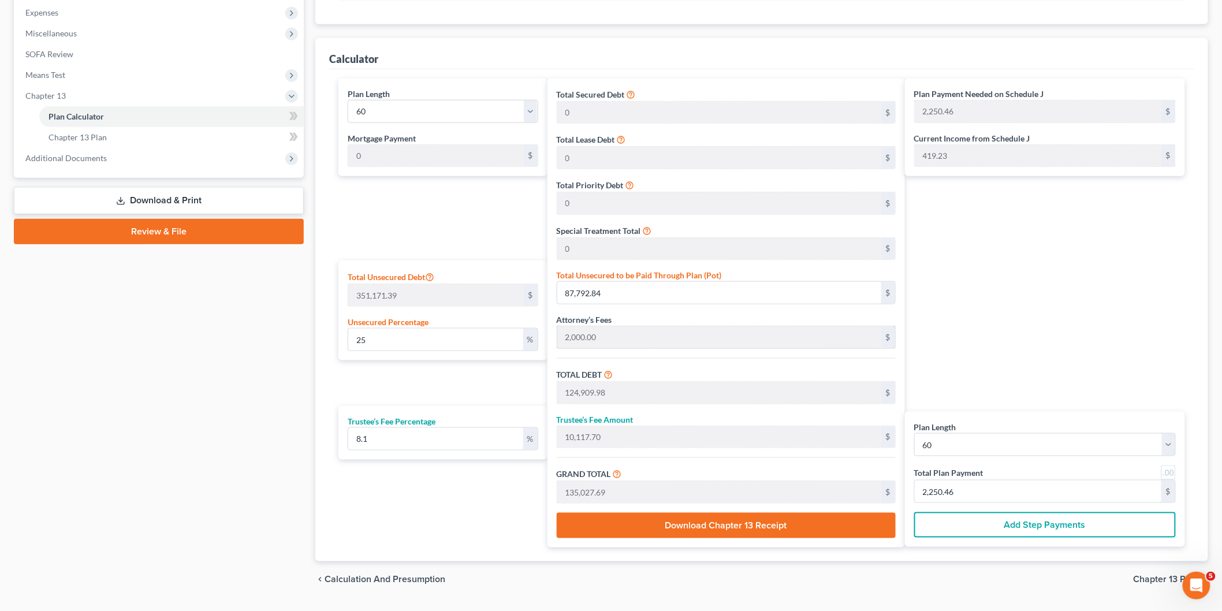
scroll to position [410, 0]
